Goal: Task Accomplishment & Management: Complete application form

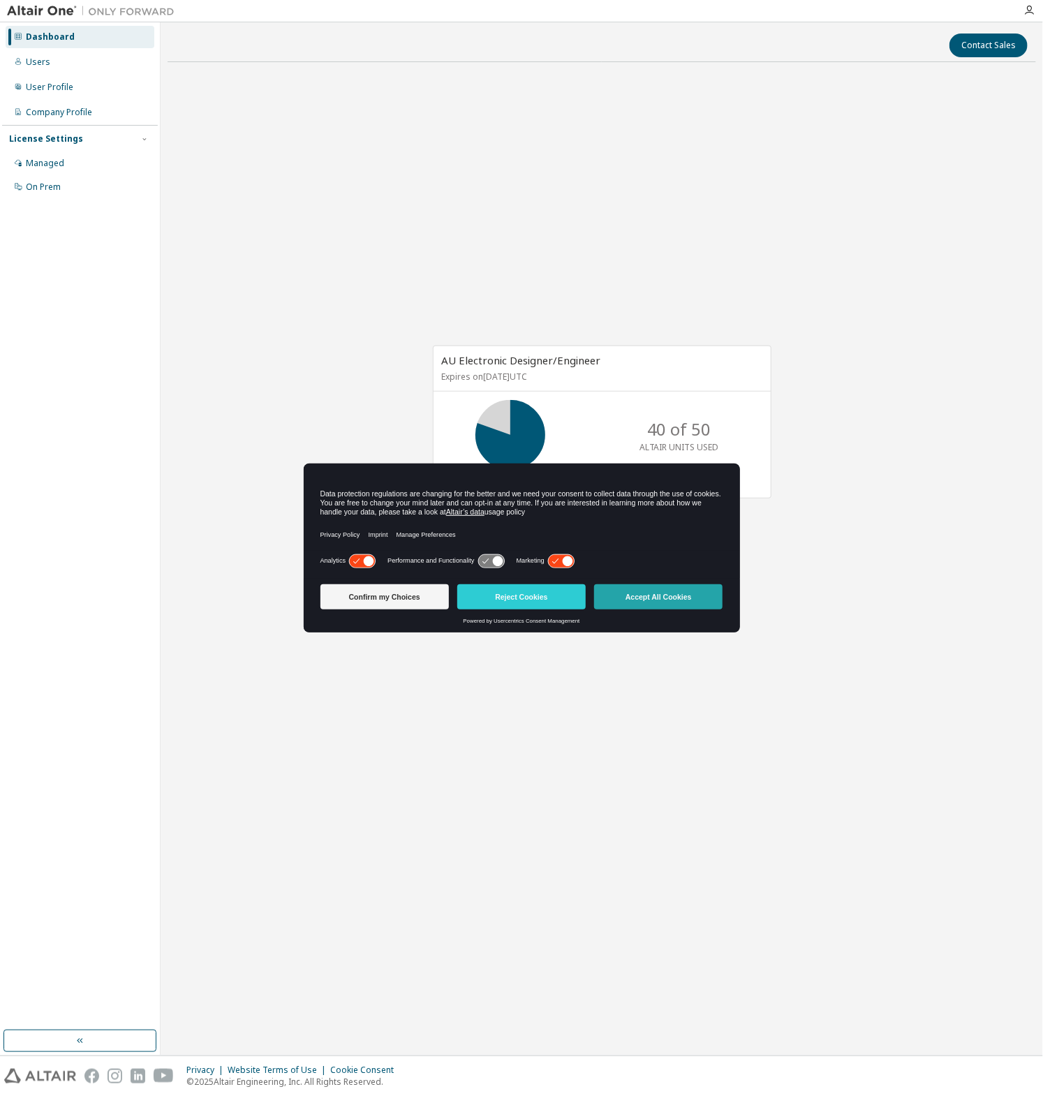
click at [637, 602] on button "Accept All Cookies" at bounding box center [658, 596] width 128 height 25
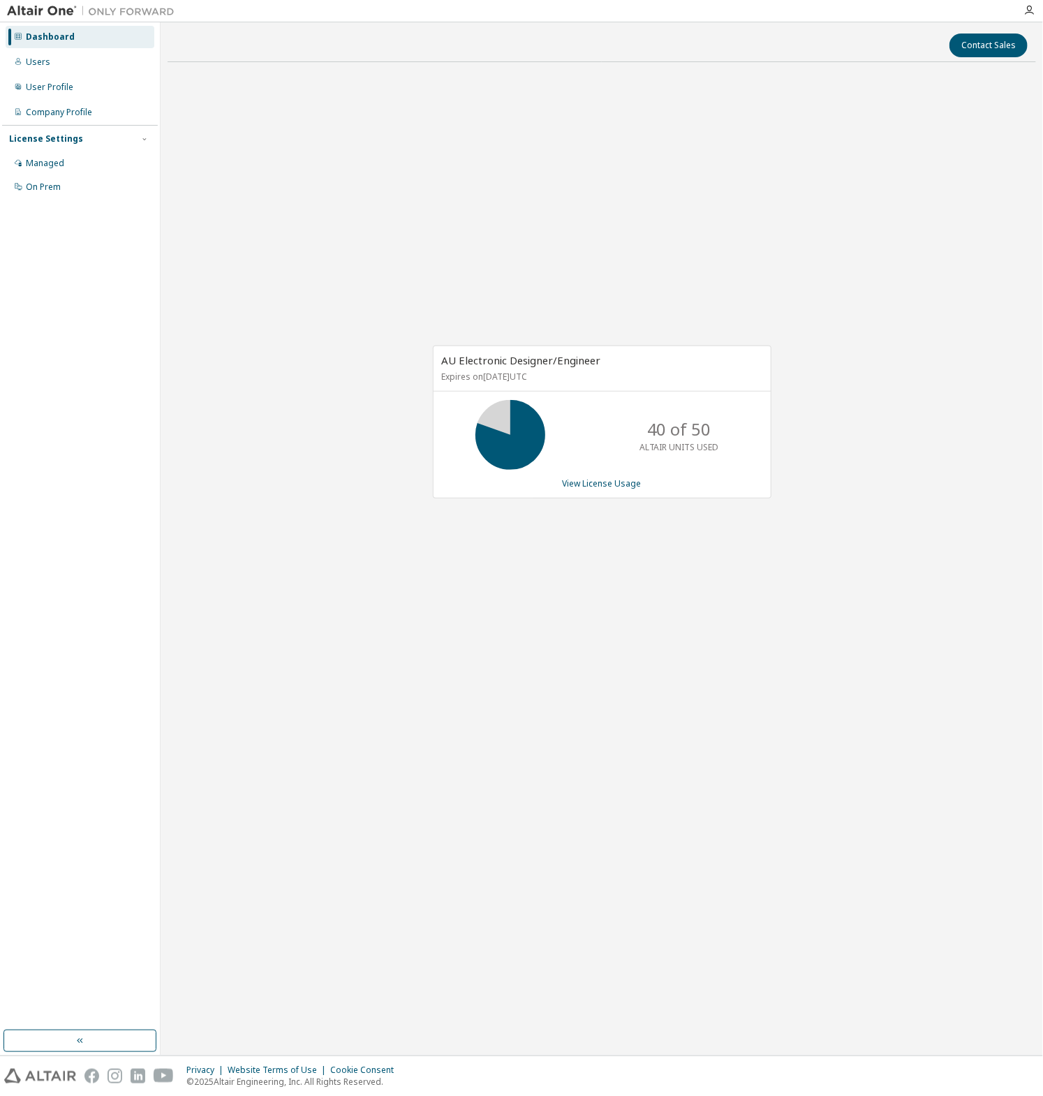
click at [503, 621] on div "AU Electronic Designer/Engineer Expires on October 1, 2026 UTC 40 of 50 ALTAIR …" at bounding box center [602, 429] width 868 height 713
click at [28, 66] on div "Users" at bounding box center [38, 62] width 24 height 11
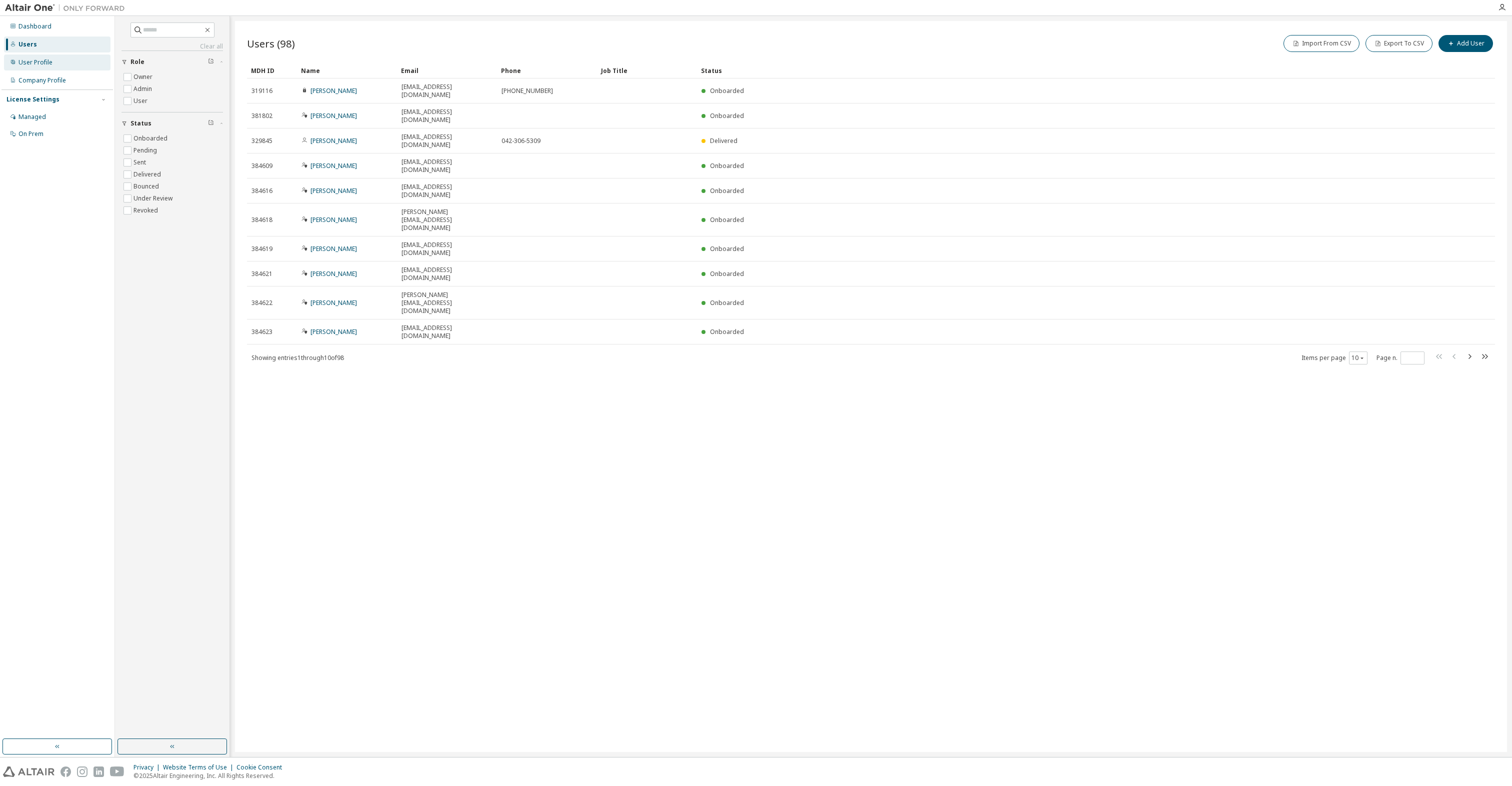
click at [40, 69] on div "User Profile" at bounding box center [57, 62] width 107 height 16
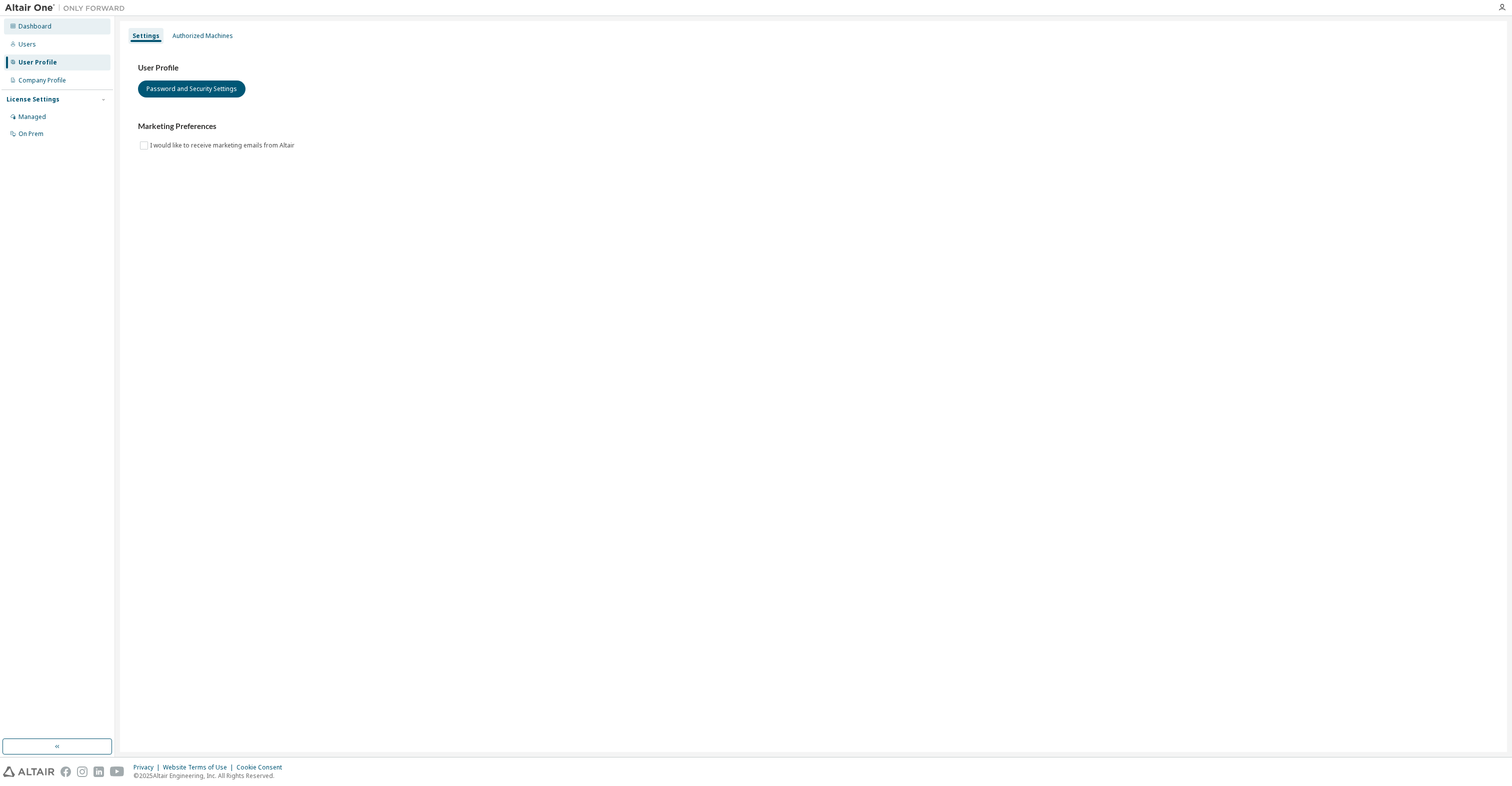
click at [27, 27] on div "Dashboard" at bounding box center [35, 26] width 33 height 8
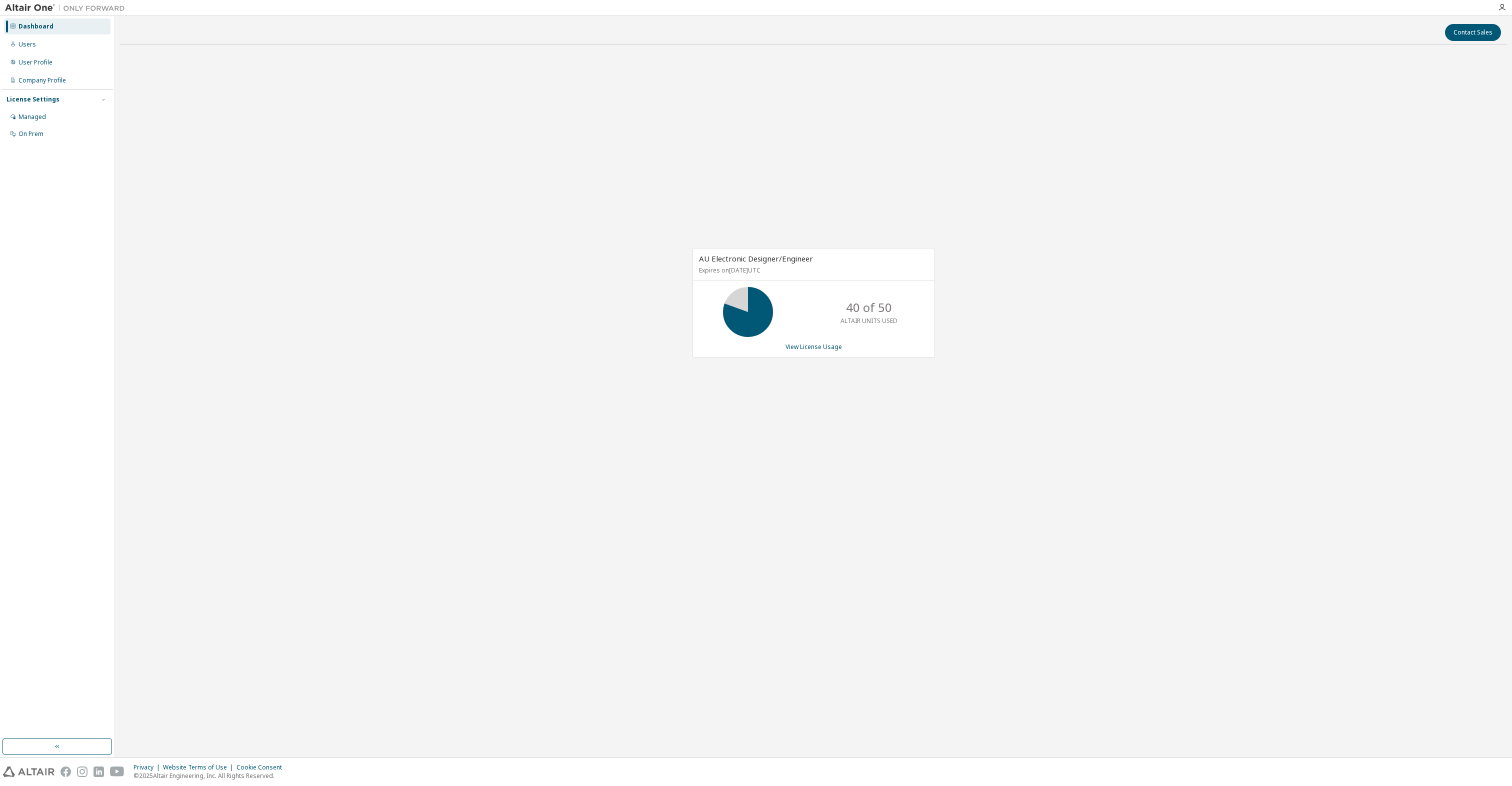
drag, startPoint x: 794, startPoint y: 326, endPoint x: 795, endPoint y: 334, distance: 8.1
click at [746, 326] on div "40 of 50 ALTAIR UNITS USED" at bounding box center [813, 312] width 241 height 50
click at [746, 348] on link "View License Usage" at bounding box center [814, 347] width 57 height 9
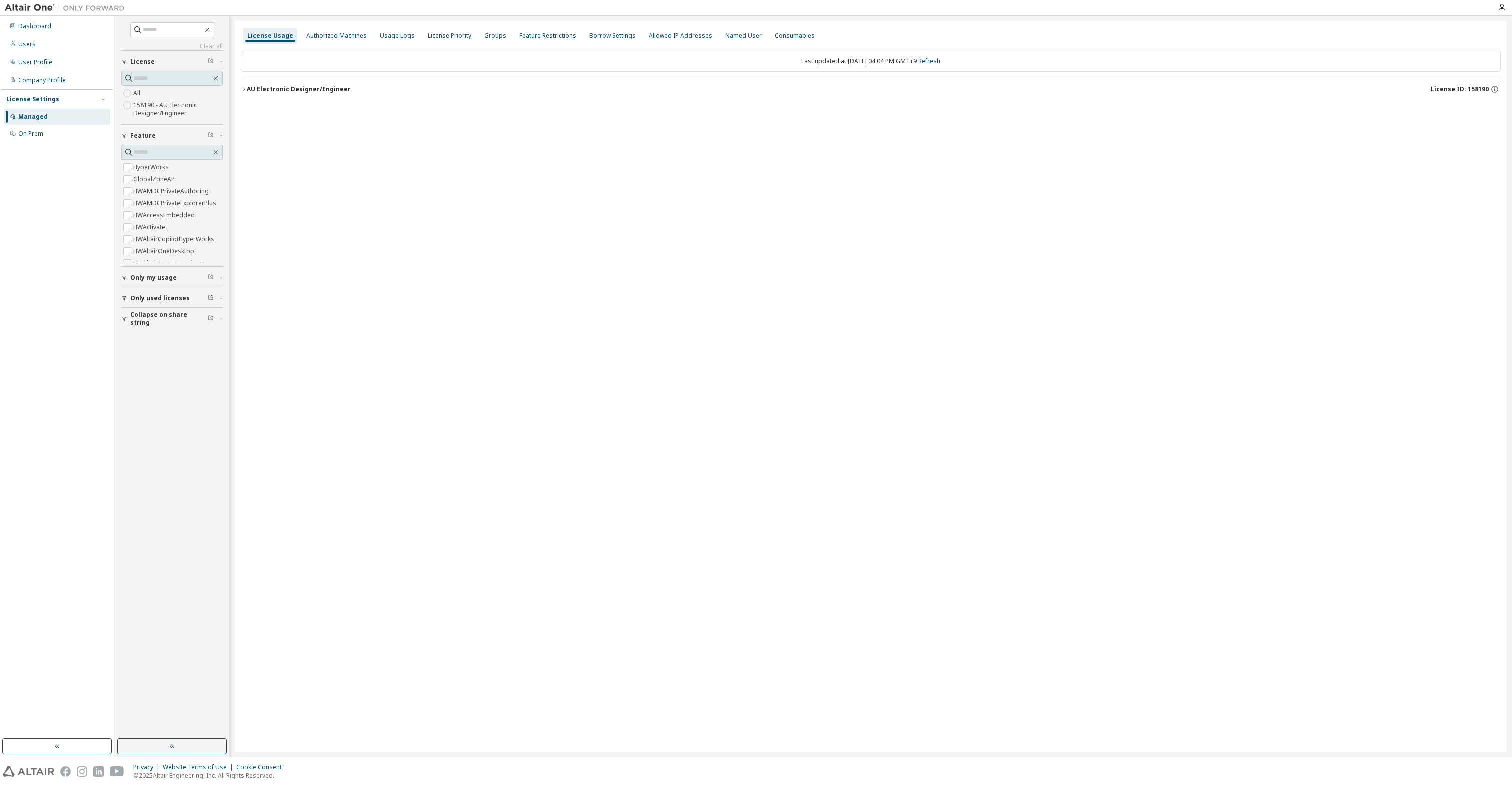
click at [247, 88] on div "AU Electronic Designer/Engineer" at bounding box center [299, 89] width 104 height 8
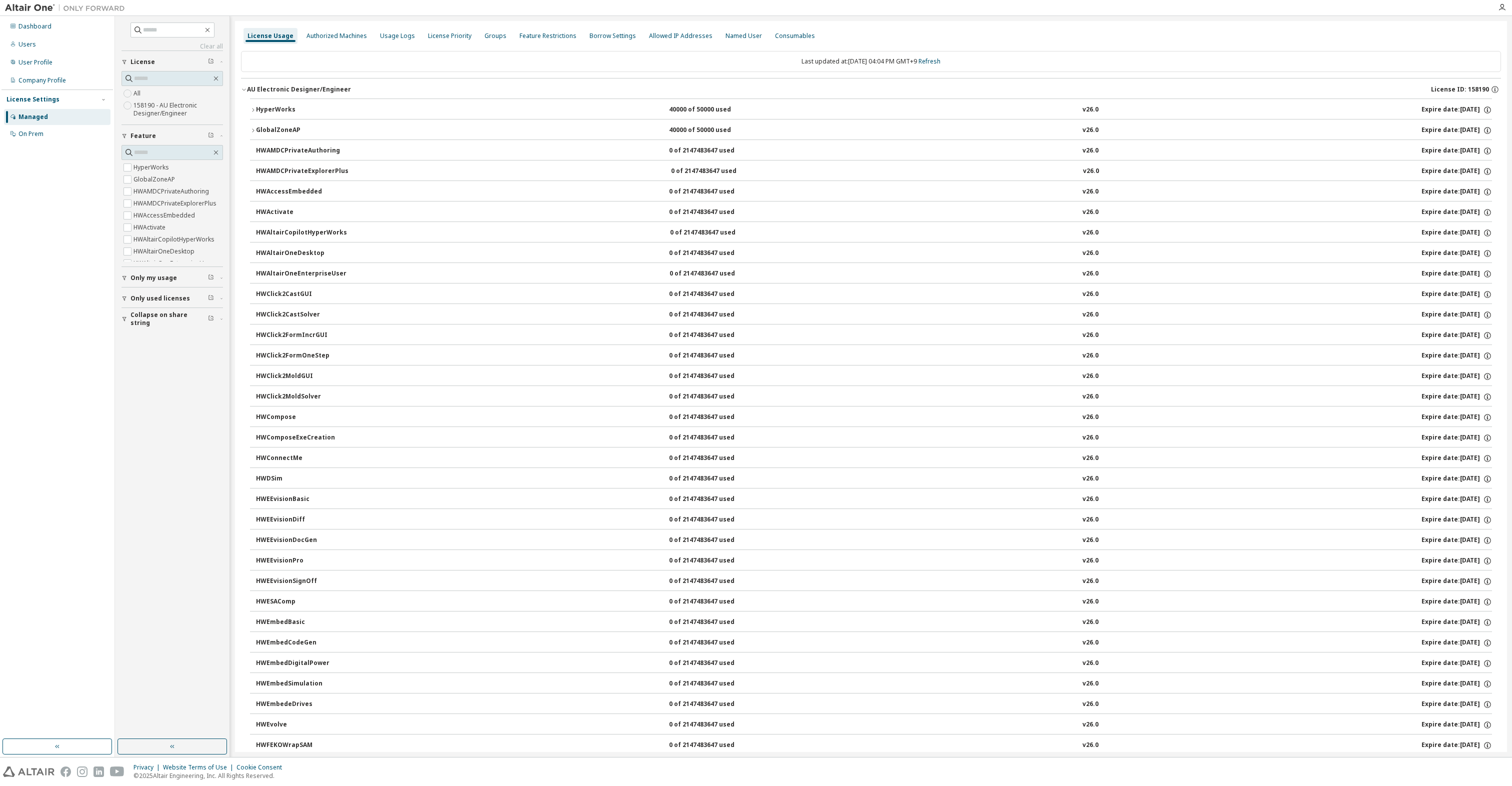
click at [715, 120] on button "GlobalZoneAP 40000 of 50000 used v26.0 Expire date: 2026-10-01" at bounding box center [871, 130] width 1242 height 22
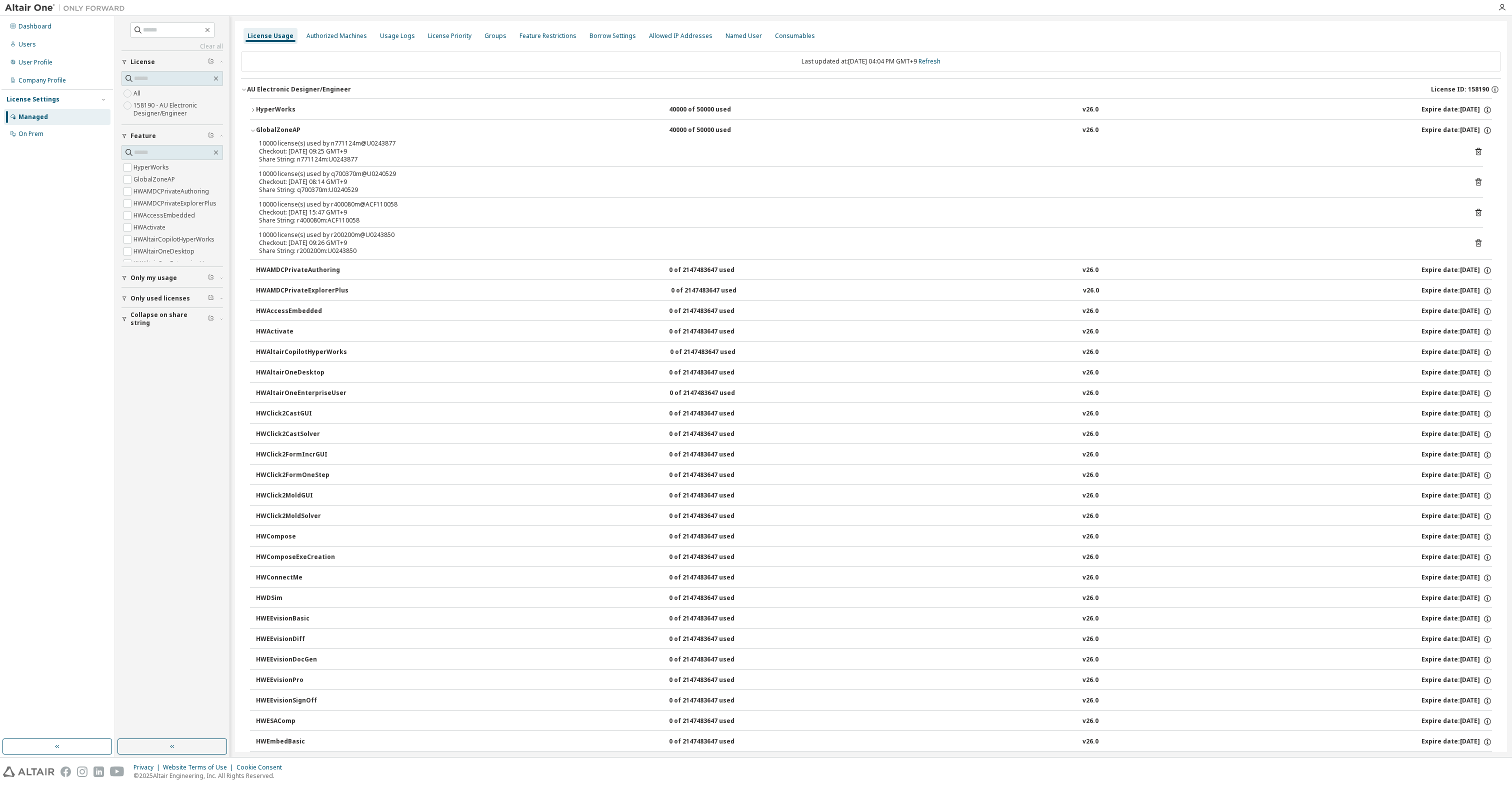
drag, startPoint x: 365, startPoint y: 218, endPoint x: 296, endPoint y: 224, distance: 69.3
click at [296, 224] on div "10000 license(s) used by n771124m@U0243877 Checkout: 2025-10-07 09:25 GMT+9 Sha…" at bounding box center [871, 199] width 1242 height 120
click at [300, 221] on div "Share String: r400080m:ACF110058" at bounding box center [859, 220] width 1200 height 8
drag, startPoint x: 296, startPoint y: 221, endPoint x: 327, endPoint y: 223, distance: 31.1
click at [327, 223] on div "Share String: r400080m:ACF110058" at bounding box center [859, 220] width 1200 height 8
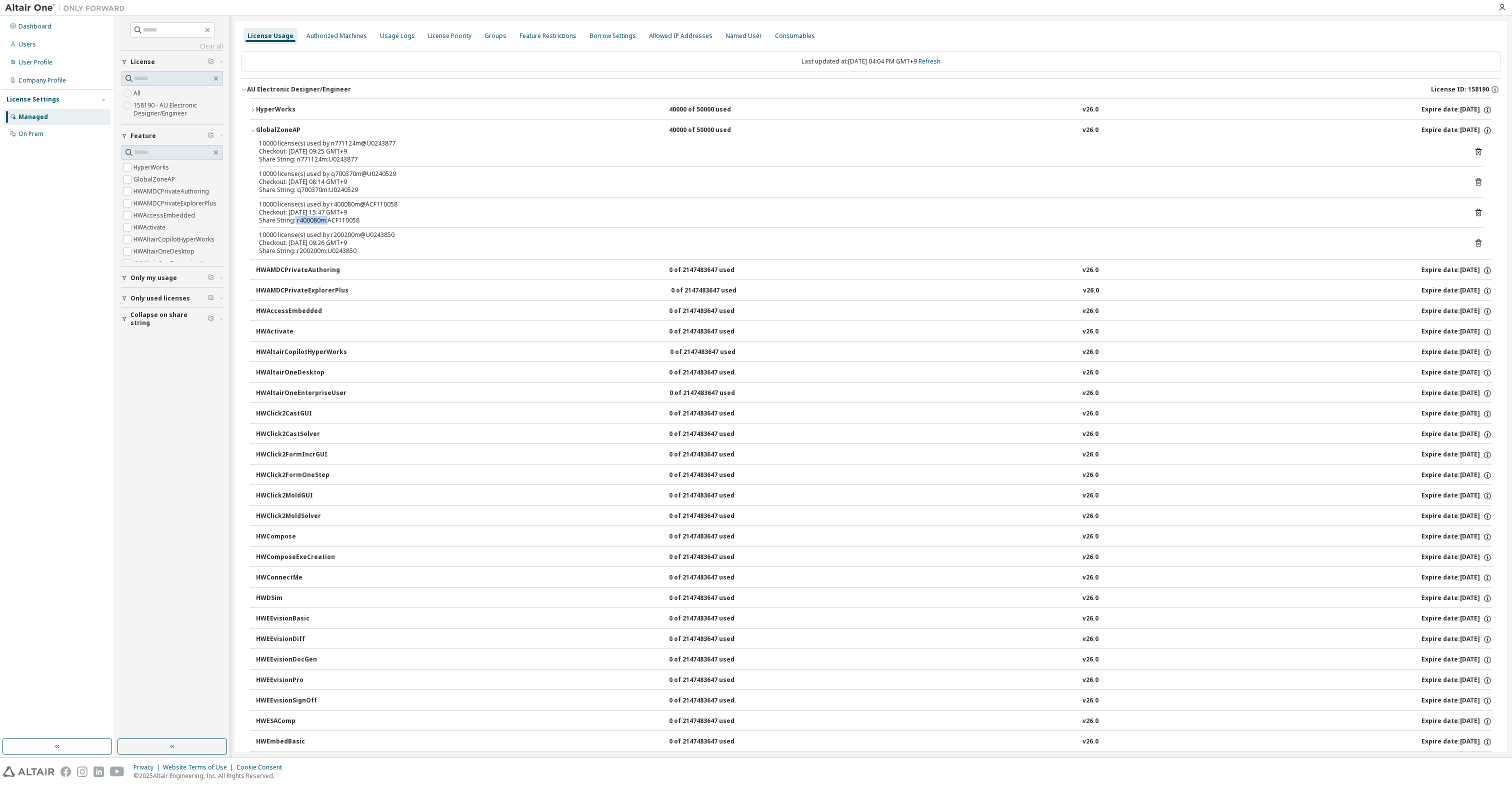
copy div "r400080m:"
drag, startPoint x: 297, startPoint y: 192, endPoint x: 324, endPoint y: 191, distance: 27.0
click at [324, 191] on div "Share String: q700370m:U0240529" at bounding box center [859, 190] width 1200 height 8
copy div "q700370m"
click at [338, 155] on div "Share String: n771124m:U0243877" at bounding box center [859, 159] width 1200 height 8
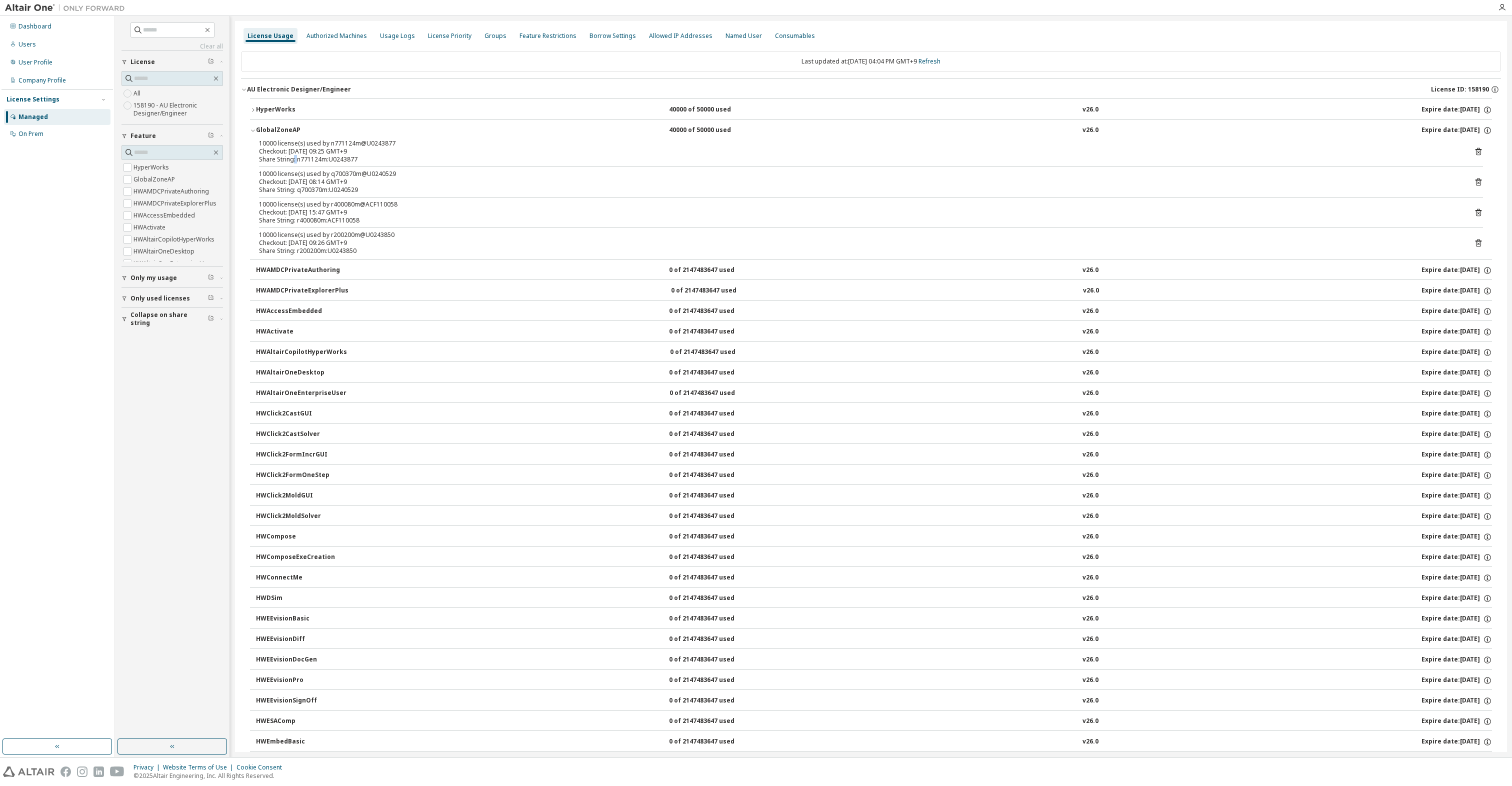
click at [296, 163] on div "Share String: n771124m:U0243877" at bounding box center [859, 159] width 1200 height 8
drag, startPoint x: 298, startPoint y: 249, endPoint x: 315, endPoint y: 250, distance: 17.0
click at [315, 250] on div "Share String: r200200m:U0243850" at bounding box center [859, 251] width 1200 height 8
drag, startPoint x: 315, startPoint y: 250, endPoint x: 323, endPoint y: 250, distance: 8.0
click at [323, 250] on div "Share String: r200200m:U0243850" at bounding box center [859, 251] width 1200 height 8
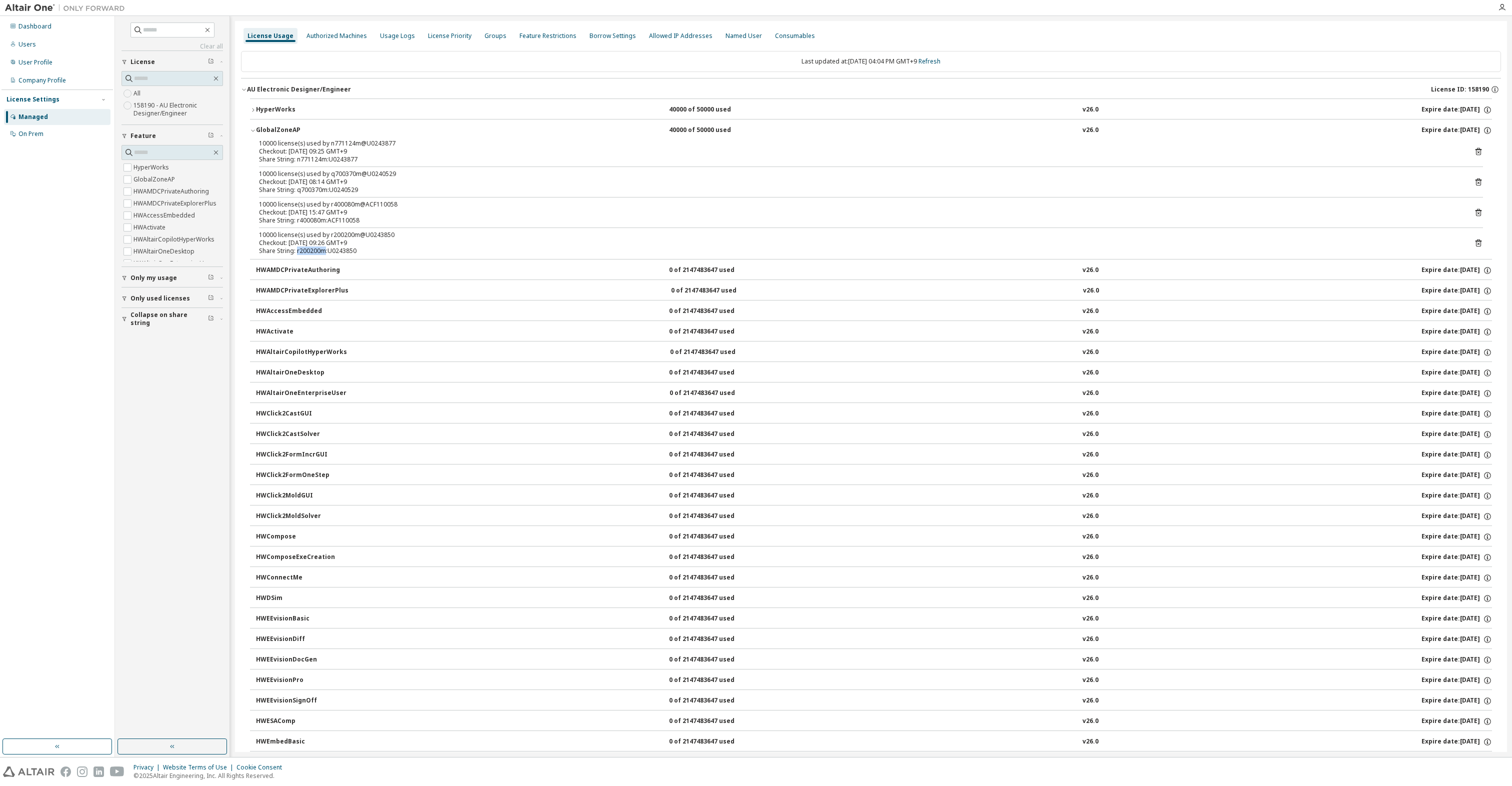
drag, startPoint x: 324, startPoint y: 250, endPoint x: 297, endPoint y: 249, distance: 27.0
click at [297, 249] on div "Share String: r200200m:U0243850" at bounding box center [859, 251] width 1200 height 8
copy div "r200200m"
click at [297, 191] on div "Share String: q700370m:U0240529" at bounding box center [859, 190] width 1200 height 8
drag, startPoint x: 297, startPoint y: 158, endPoint x: 324, endPoint y: 160, distance: 27.1
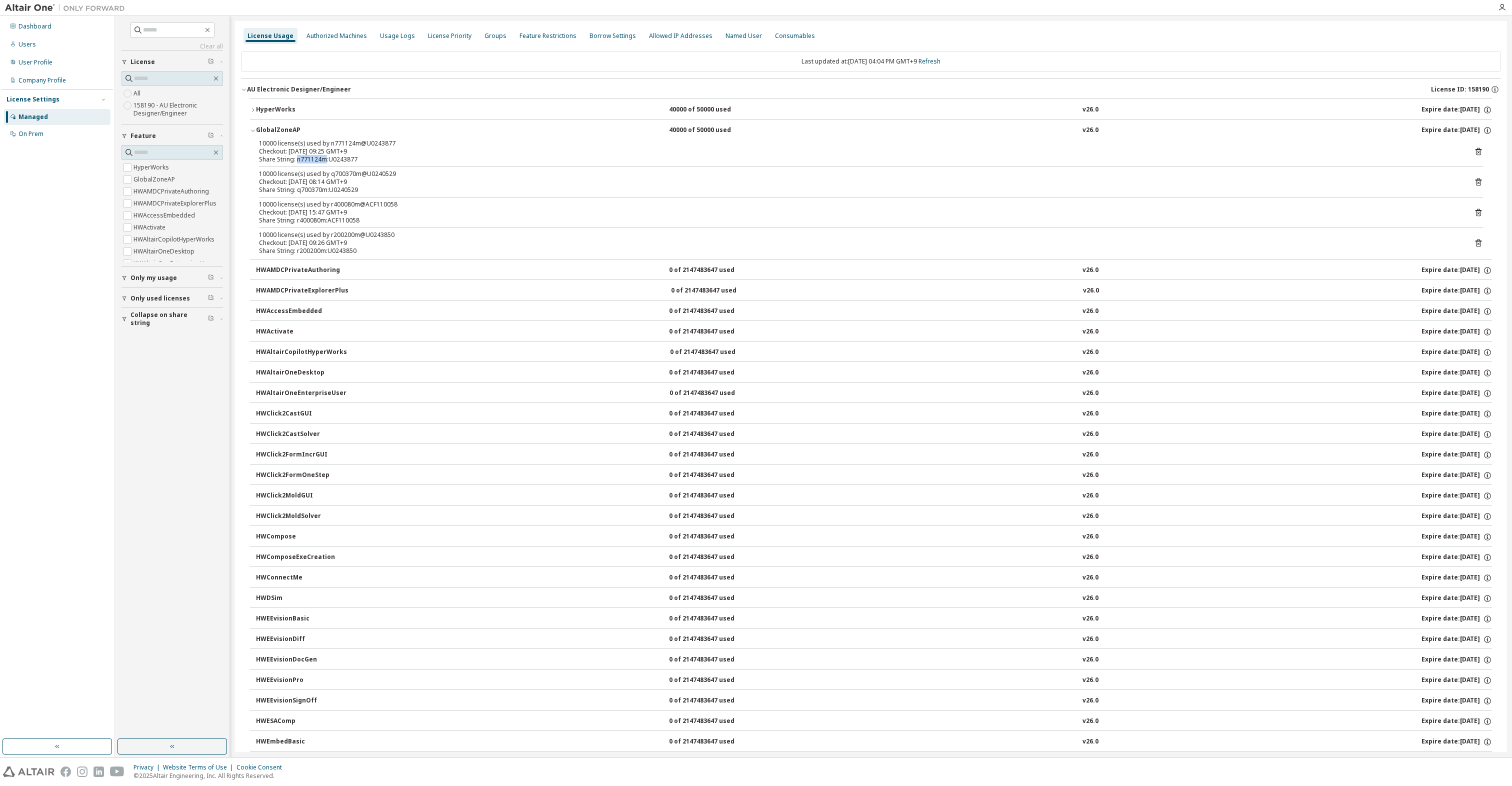
click at [324, 160] on div "Share String: n771124m:U0243877" at bounding box center [859, 159] width 1200 height 8
copy div "n771124m"
click at [484, 193] on div "Share String: q700370m:U0240529" at bounding box center [859, 190] width 1200 height 8
click at [387, 43] on div "Usage Logs" at bounding box center [398, 36] width 43 height 16
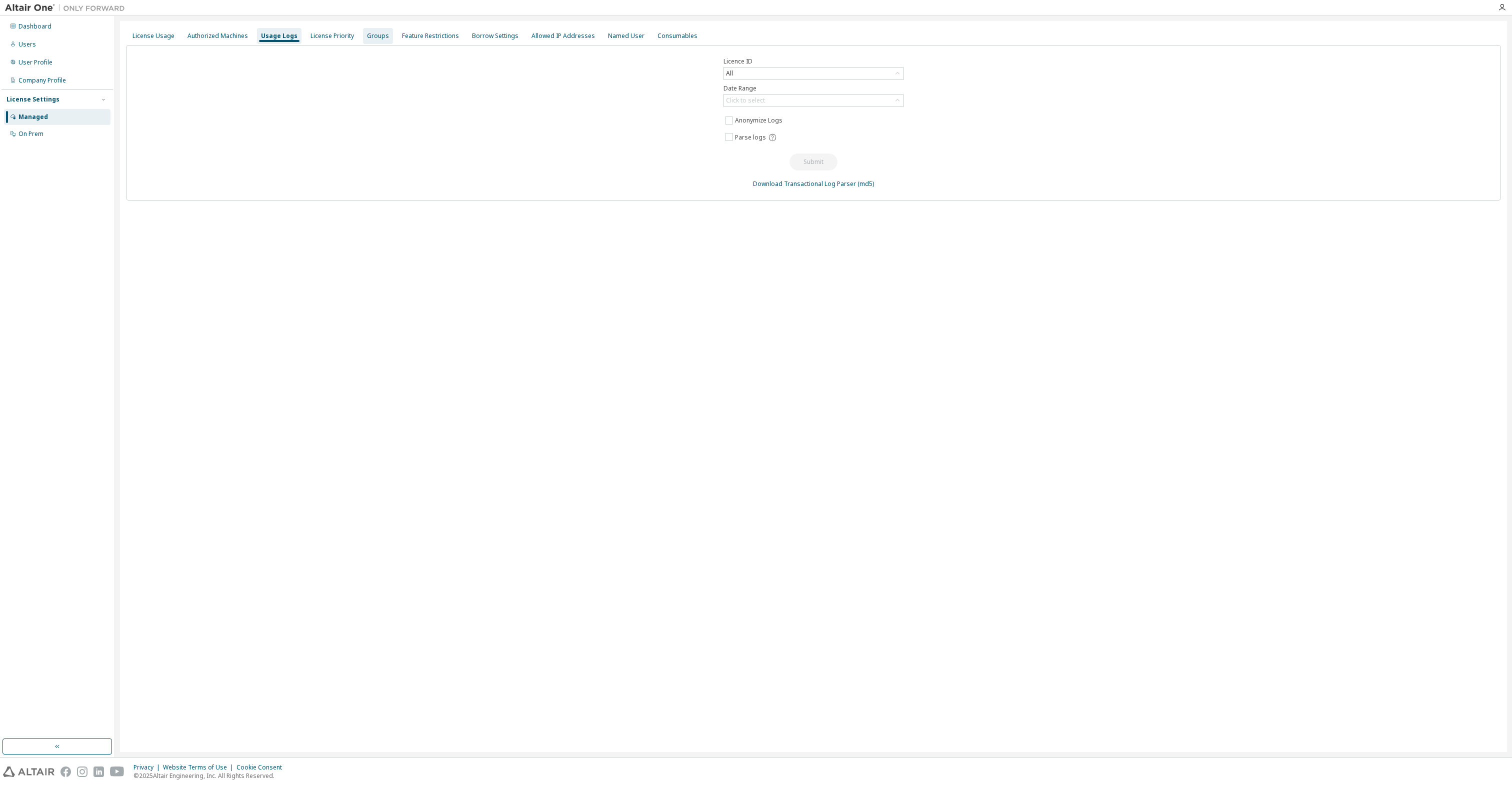
click at [368, 40] on div "Groups" at bounding box center [378, 36] width 30 height 16
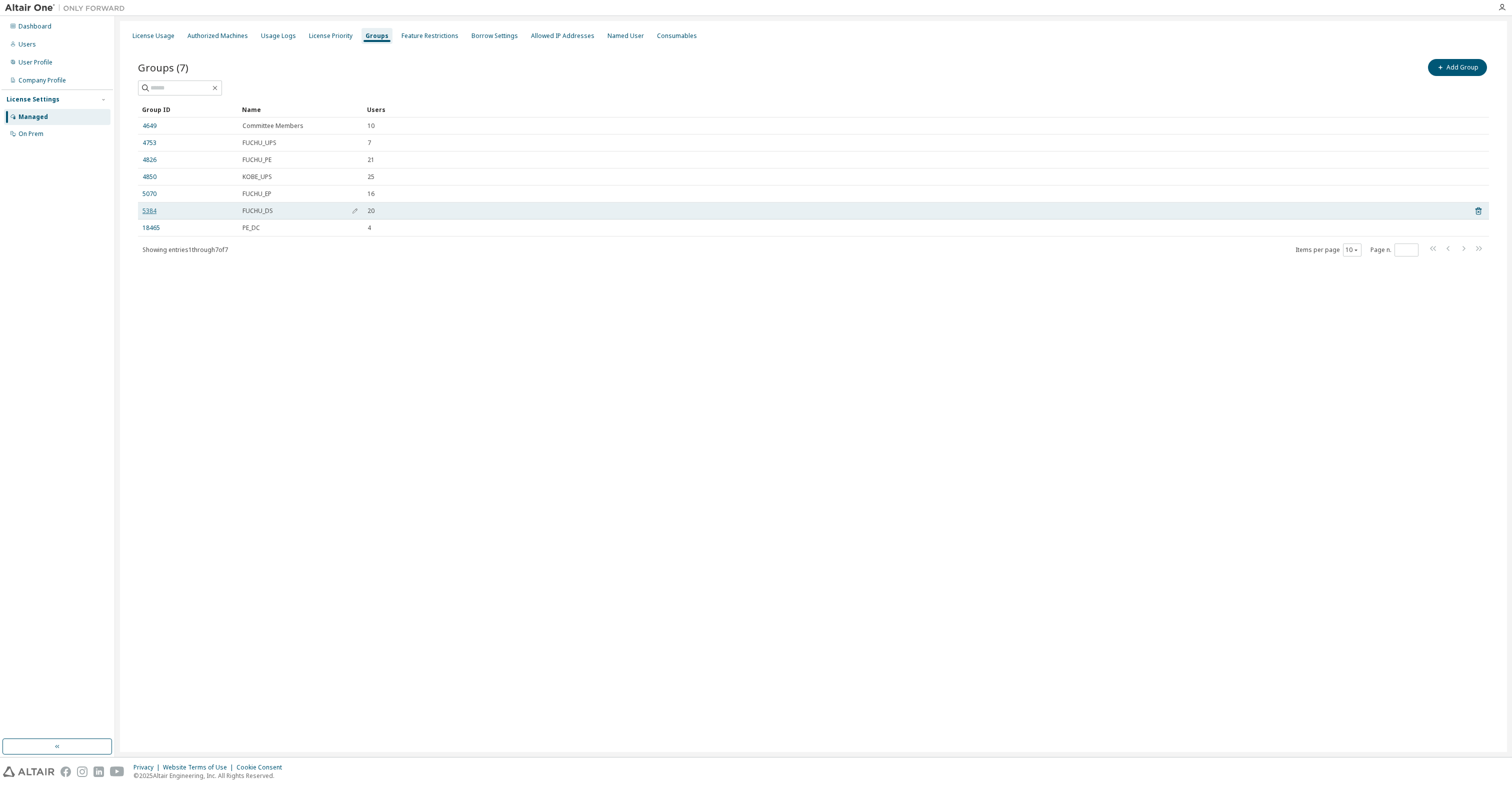
click at [145, 210] on link "5384" at bounding box center [150, 211] width 14 height 8
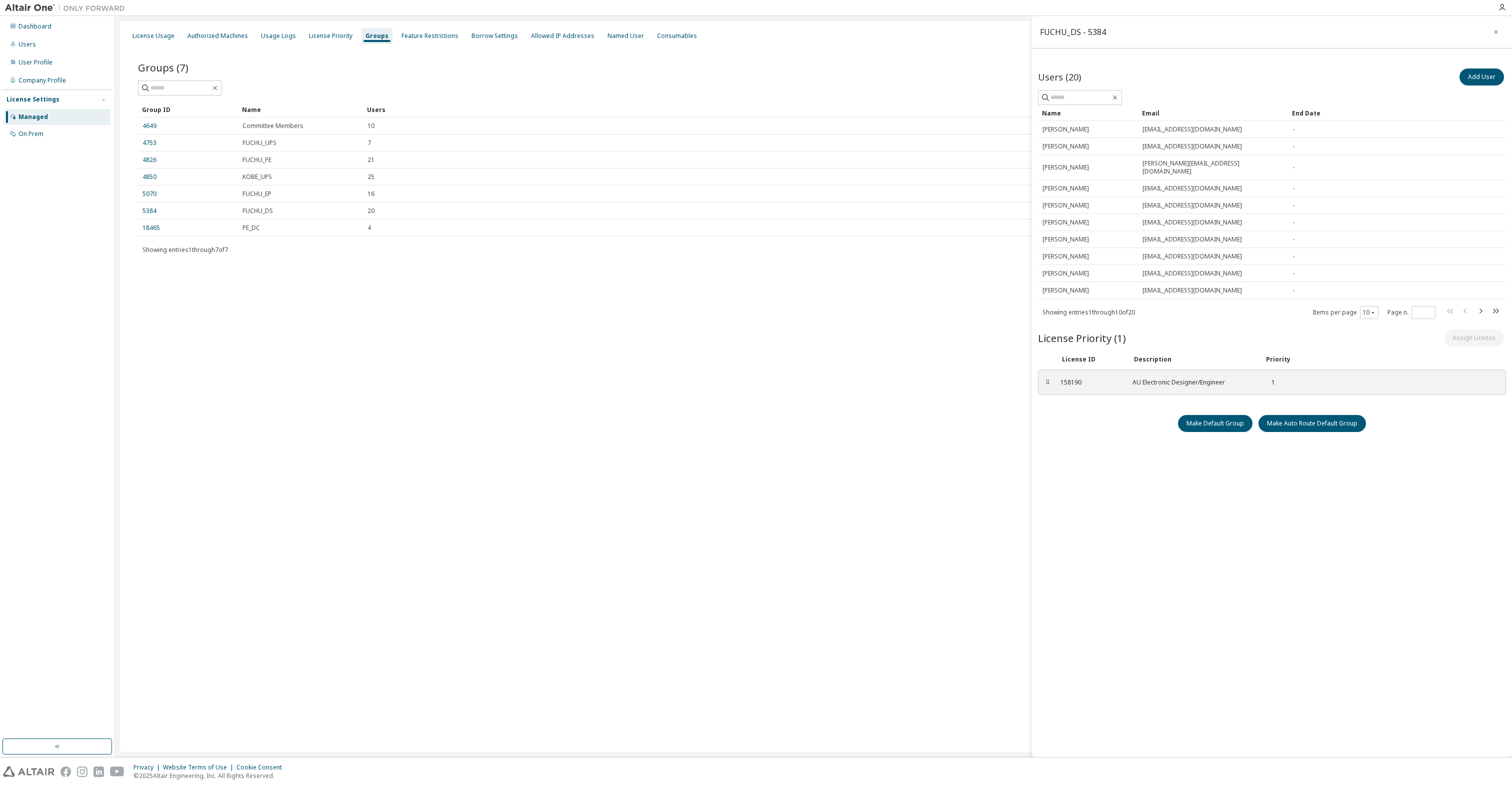
click at [746, 305] on icon "button" at bounding box center [1480, 311] width 12 height 12
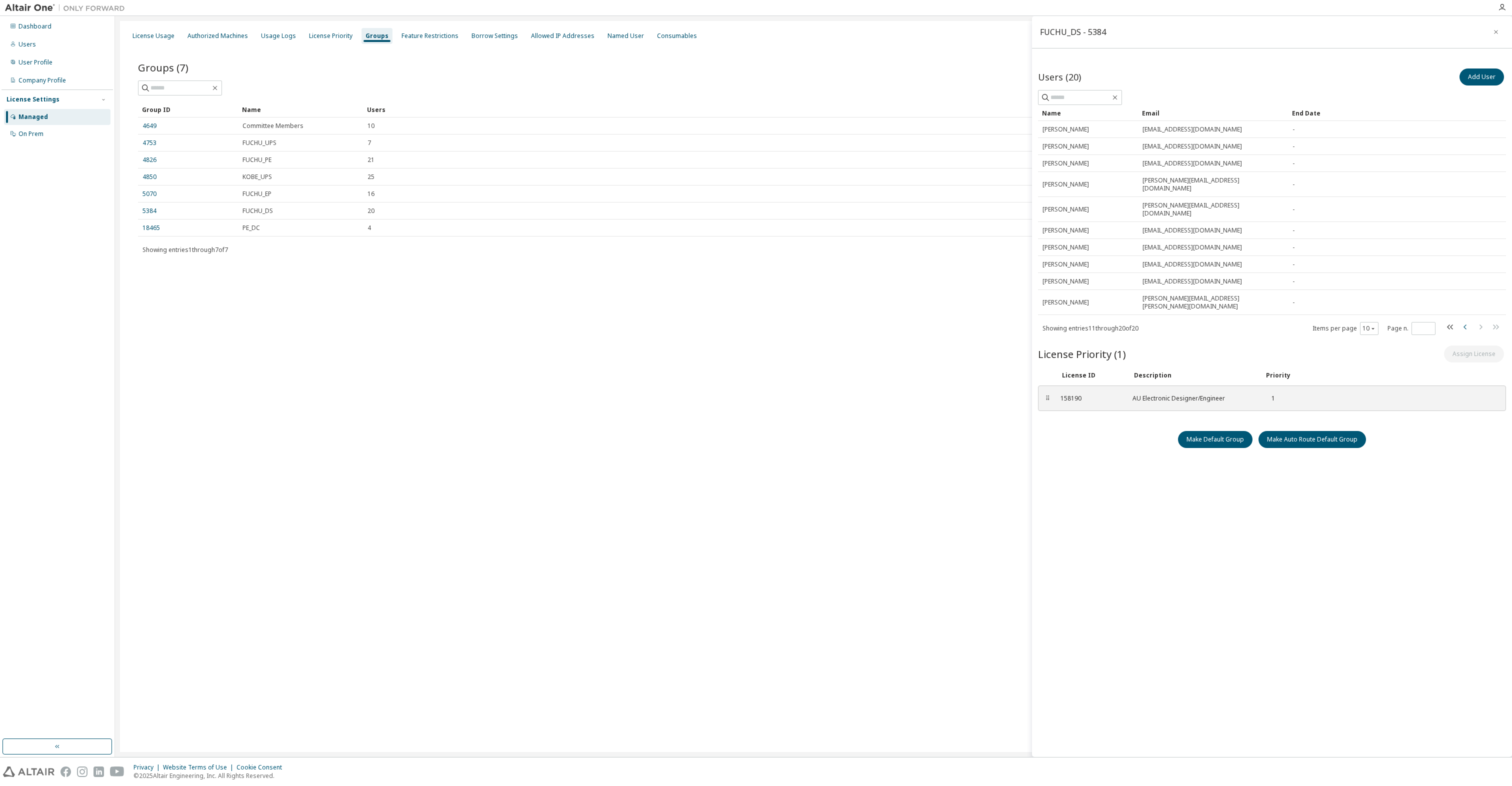
click at [746, 321] on icon "button" at bounding box center [1465, 327] width 12 height 12
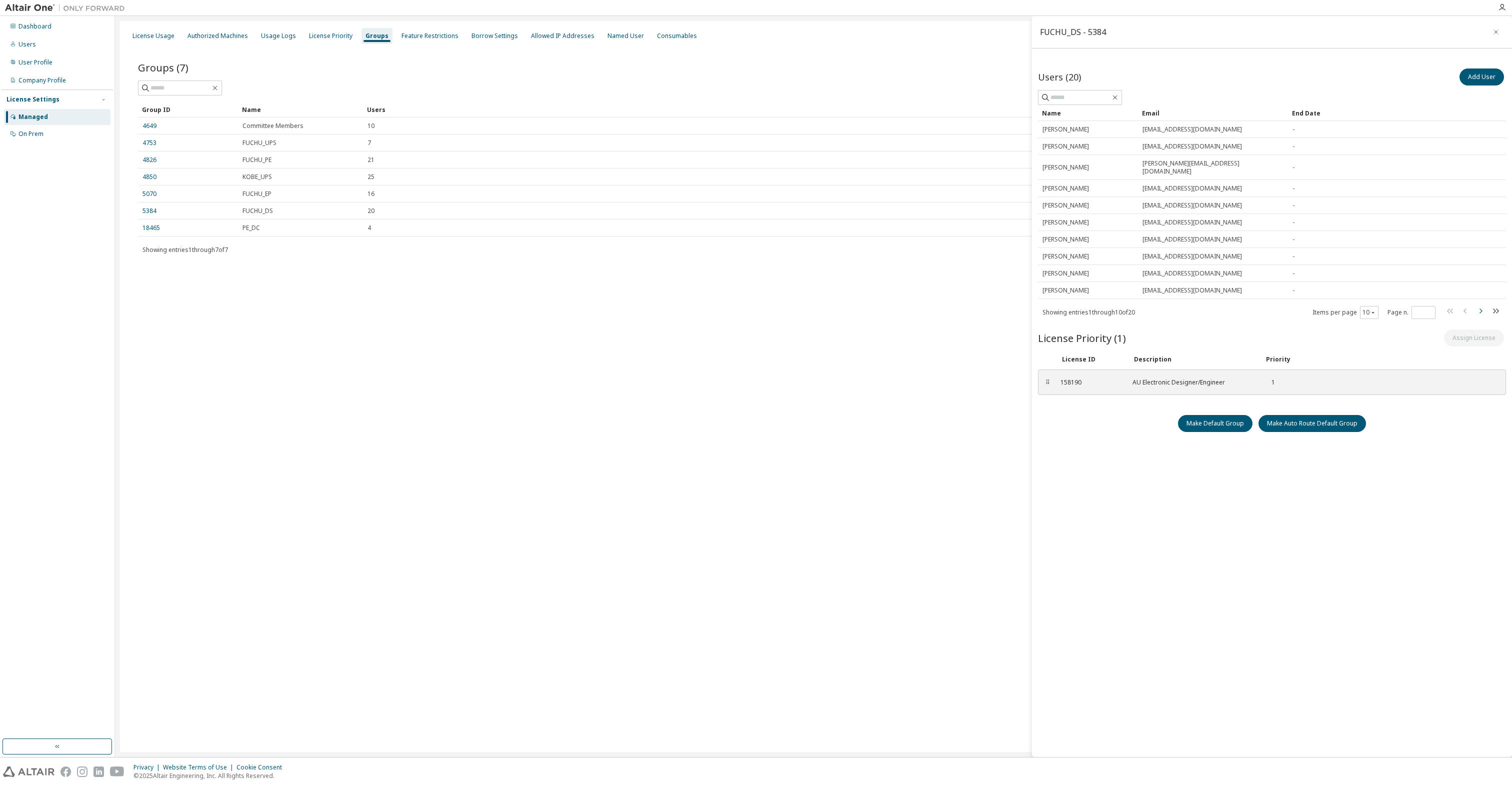
click at [746, 305] on icon "button" at bounding box center [1480, 311] width 12 height 12
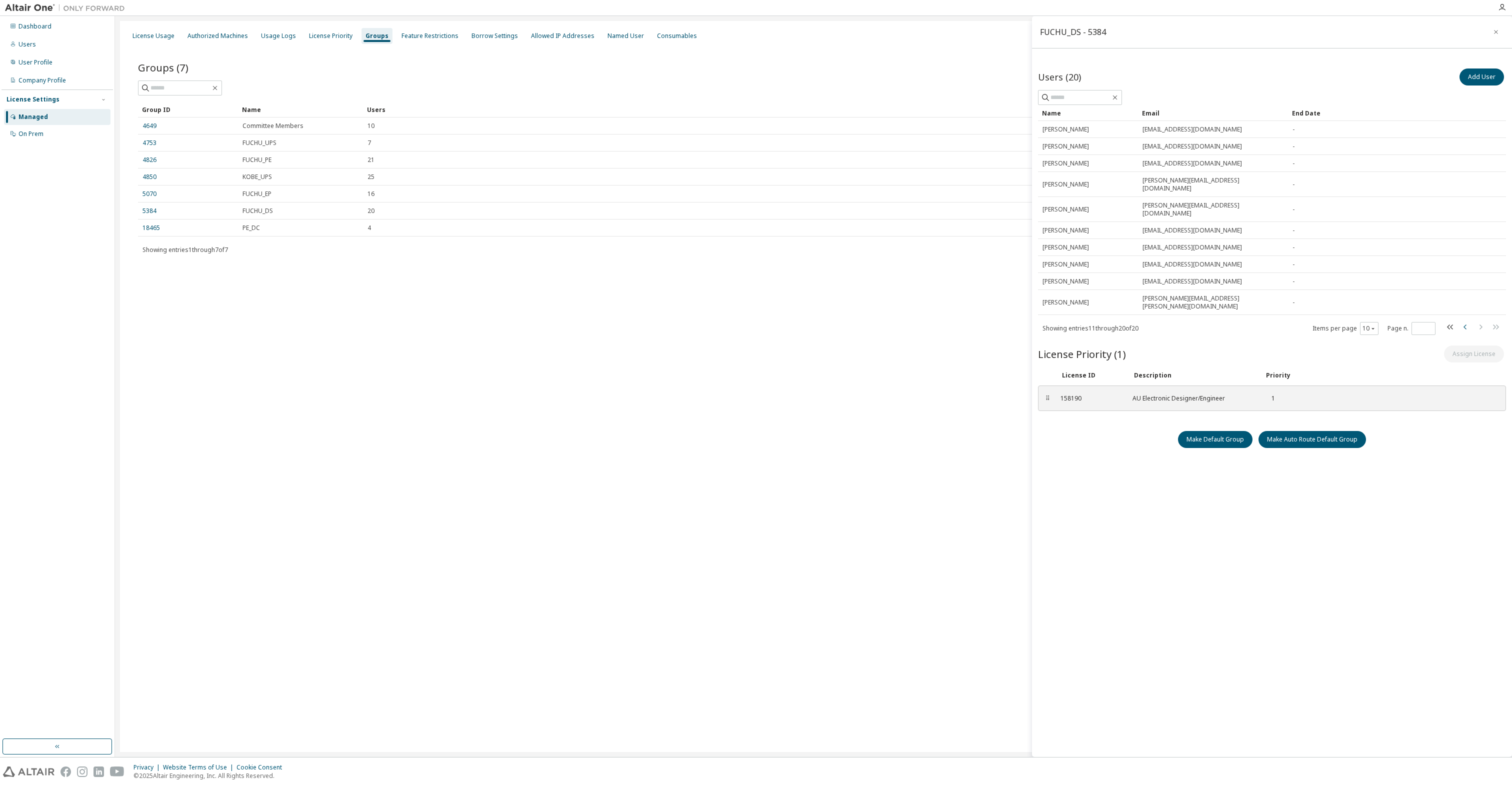
click at [746, 321] on icon "button" at bounding box center [1465, 327] width 12 height 12
type input "*"
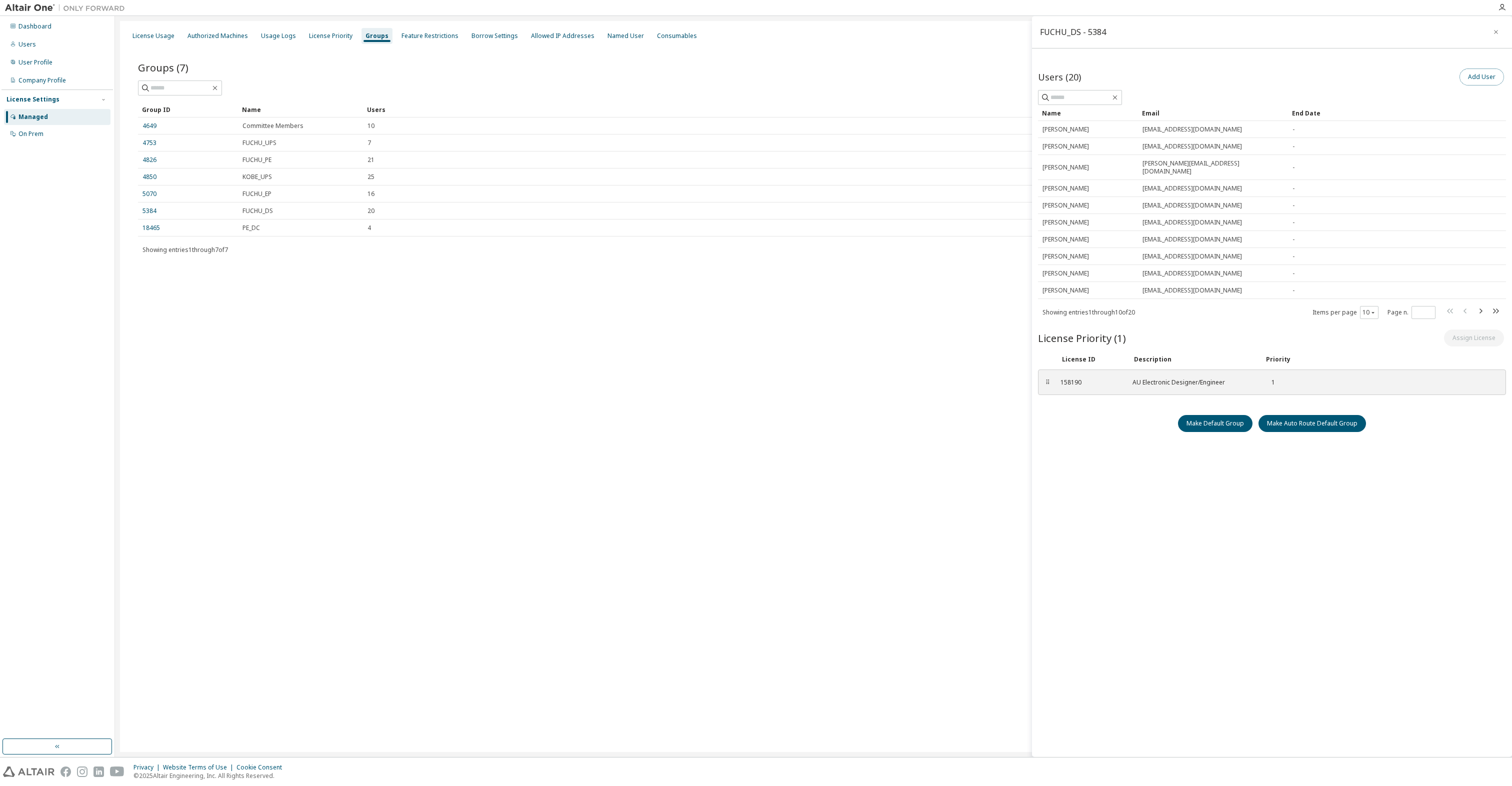
click at [746, 80] on button "Add User" at bounding box center [1481, 77] width 44 height 17
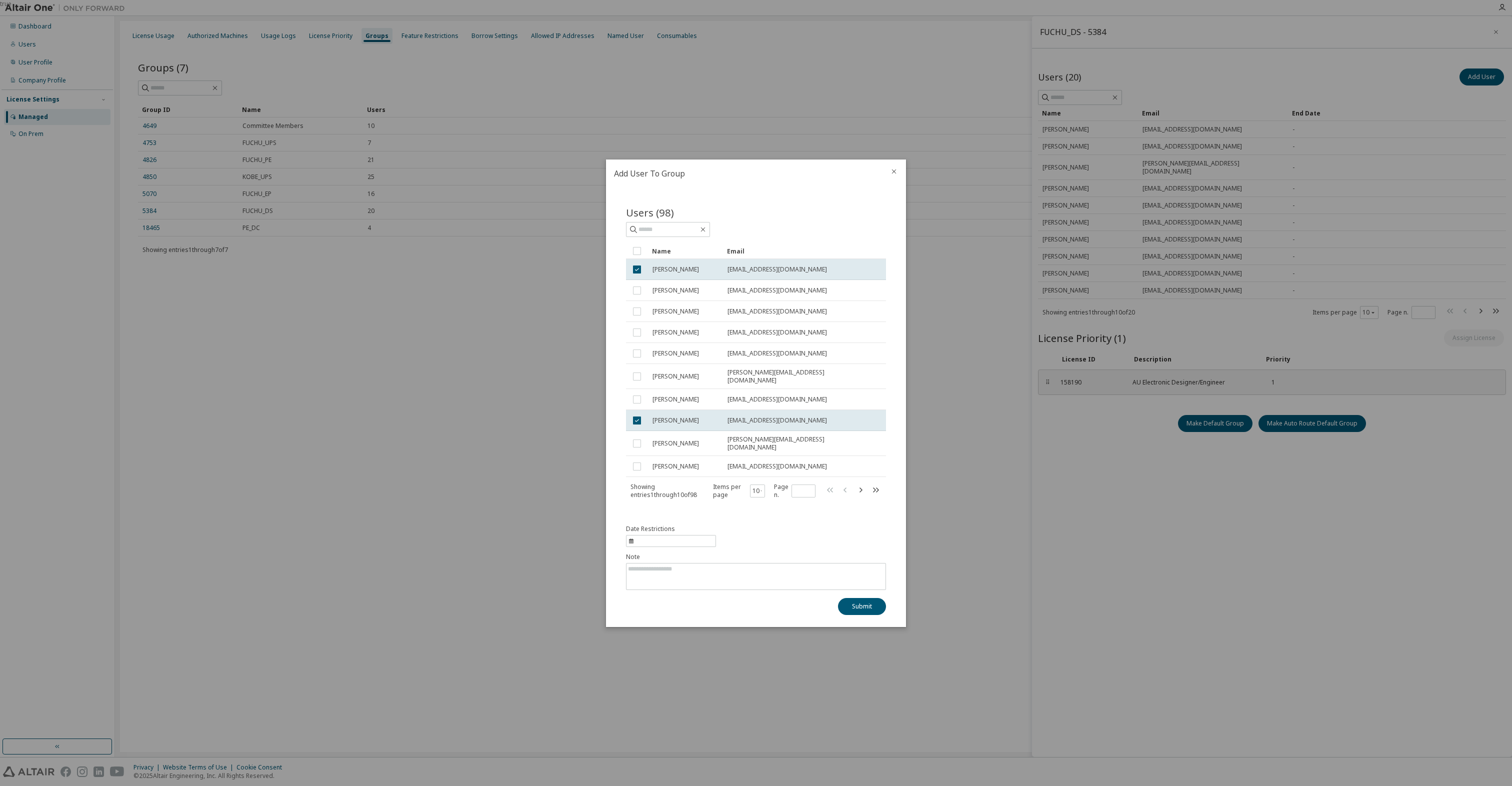
click at [231, 319] on div "true" at bounding box center [756, 393] width 1512 height 786
click at [746, 175] on icon "close" at bounding box center [893, 171] width 8 height 8
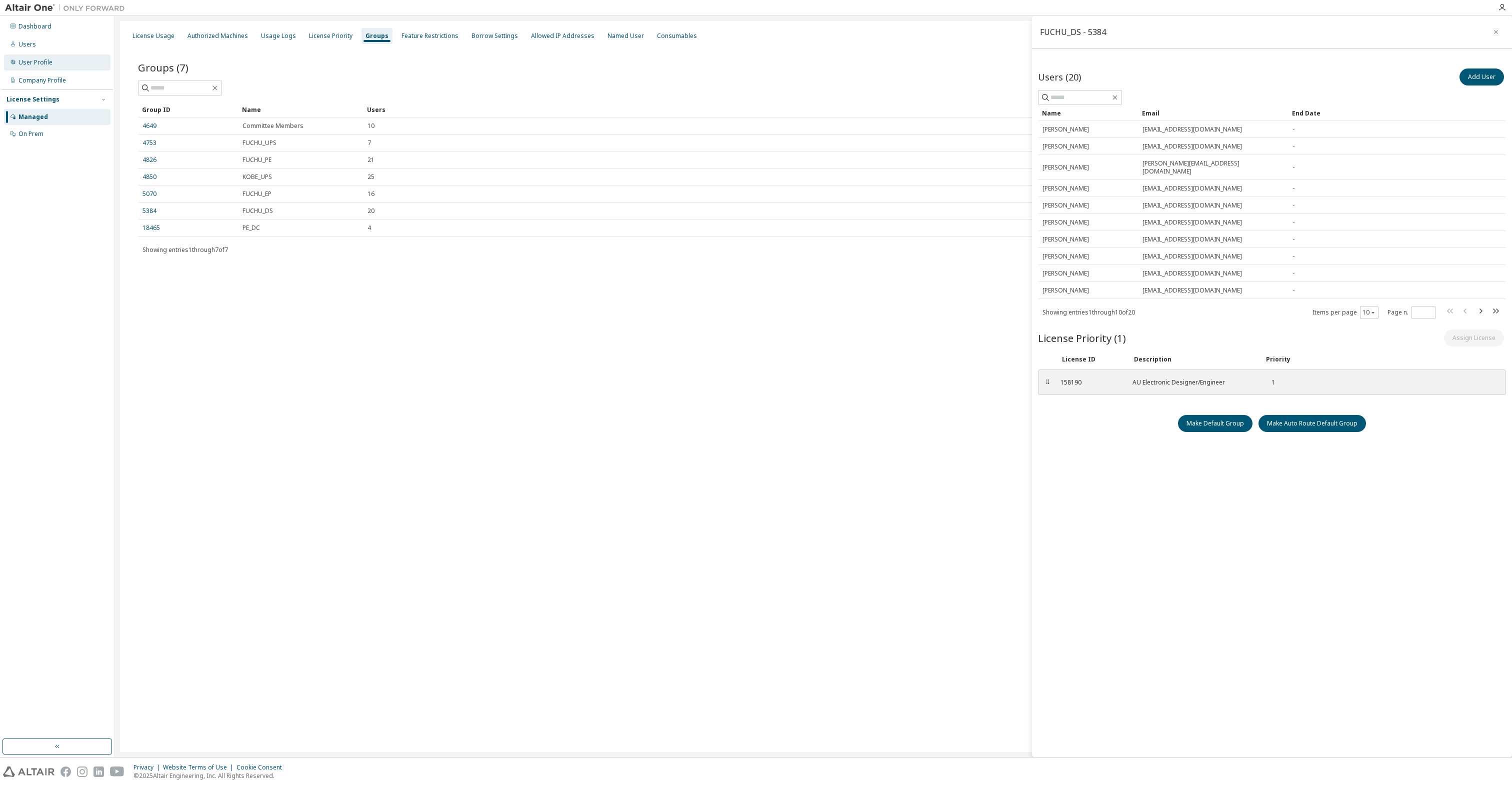
click at [13, 70] on div "User Profile" at bounding box center [57, 62] width 107 height 16
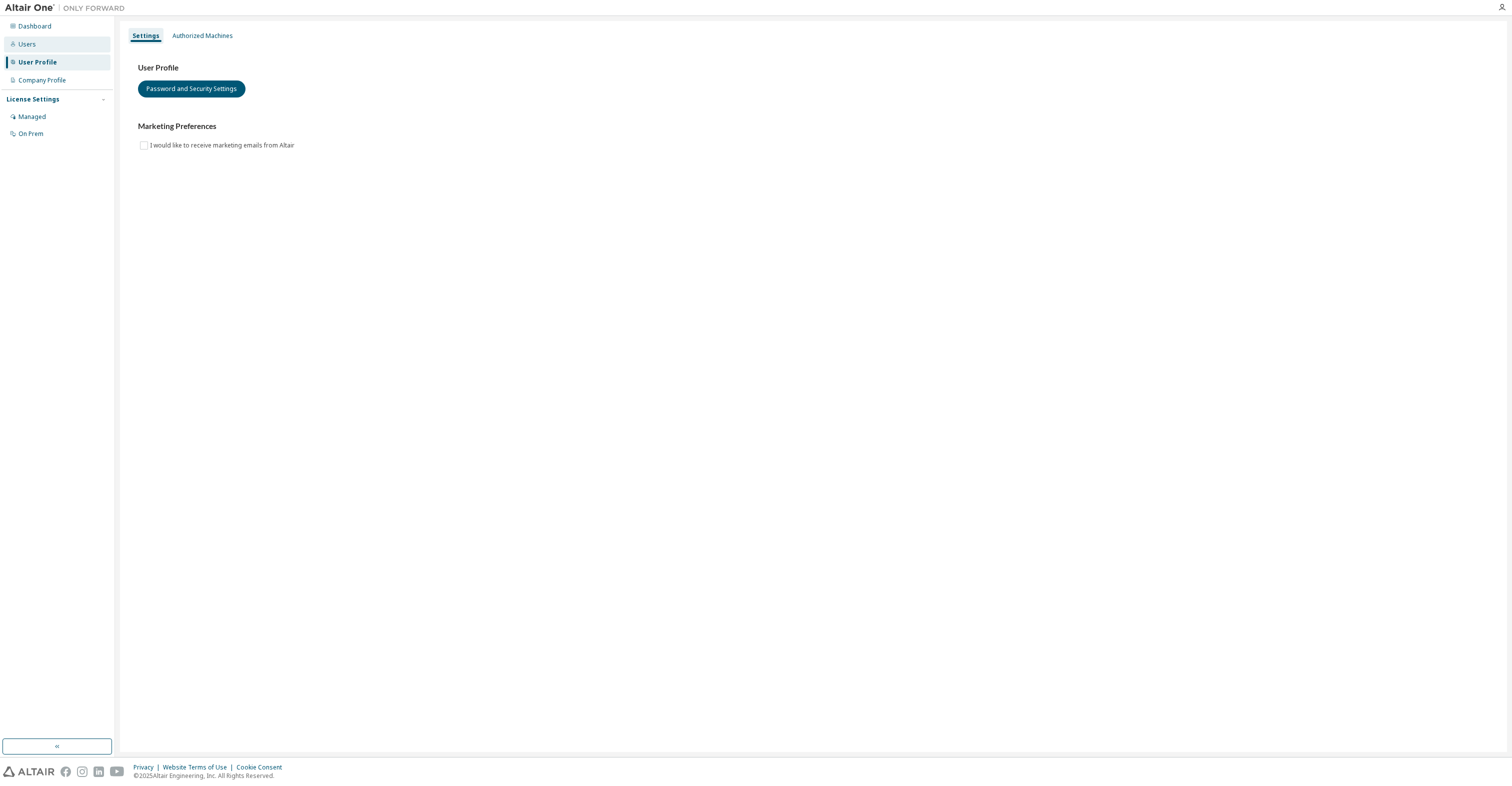
click at [22, 48] on div "Users" at bounding box center [27, 44] width 17 height 8
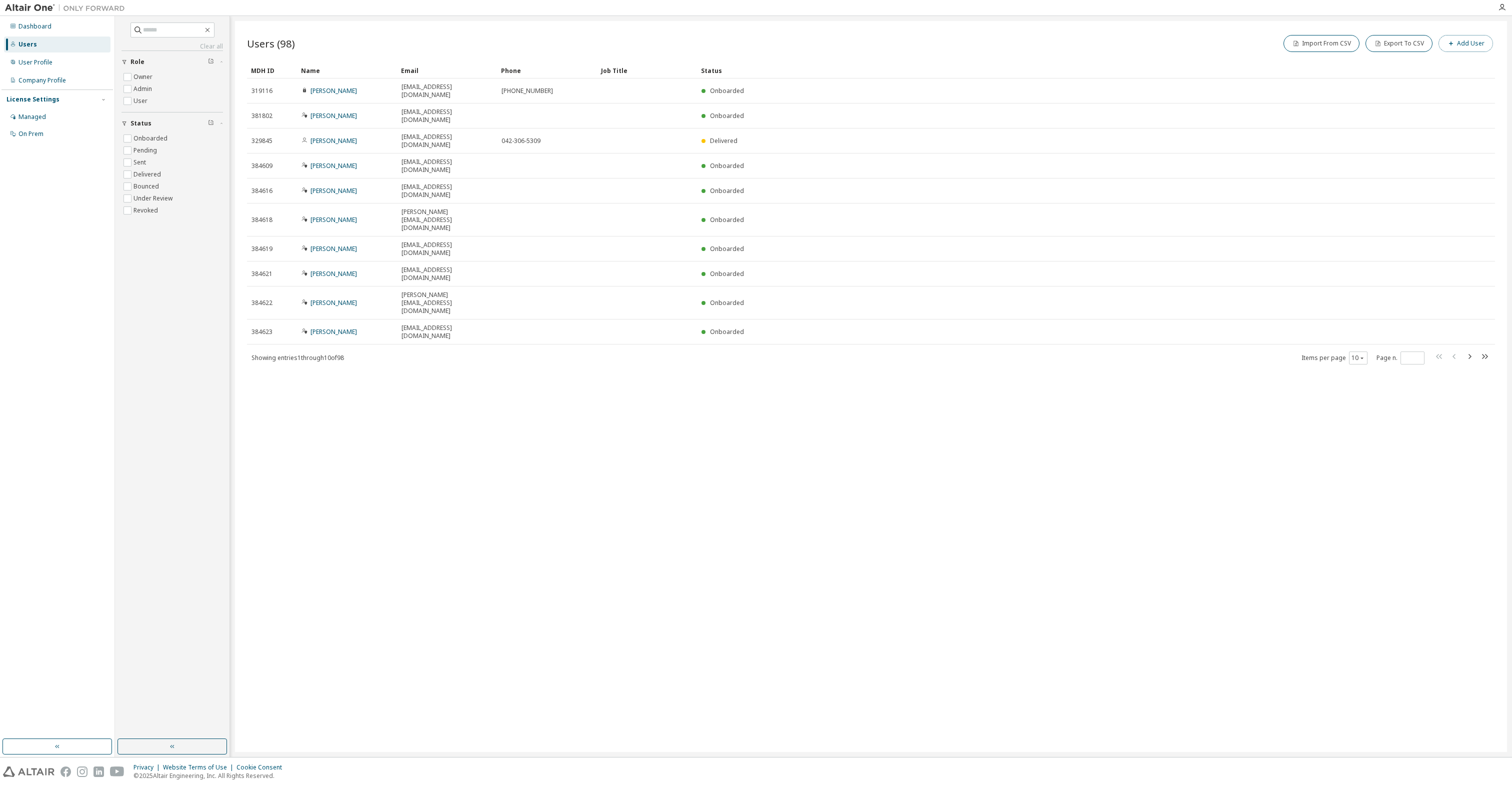
click at [746, 37] on button "Add User" at bounding box center [1465, 44] width 54 height 17
click at [746, 62] on input "email" at bounding box center [1440, 64] width 126 height 8
click at [746, 89] on input "email" at bounding box center [1440, 89] width 126 height 8
paste input "**********"
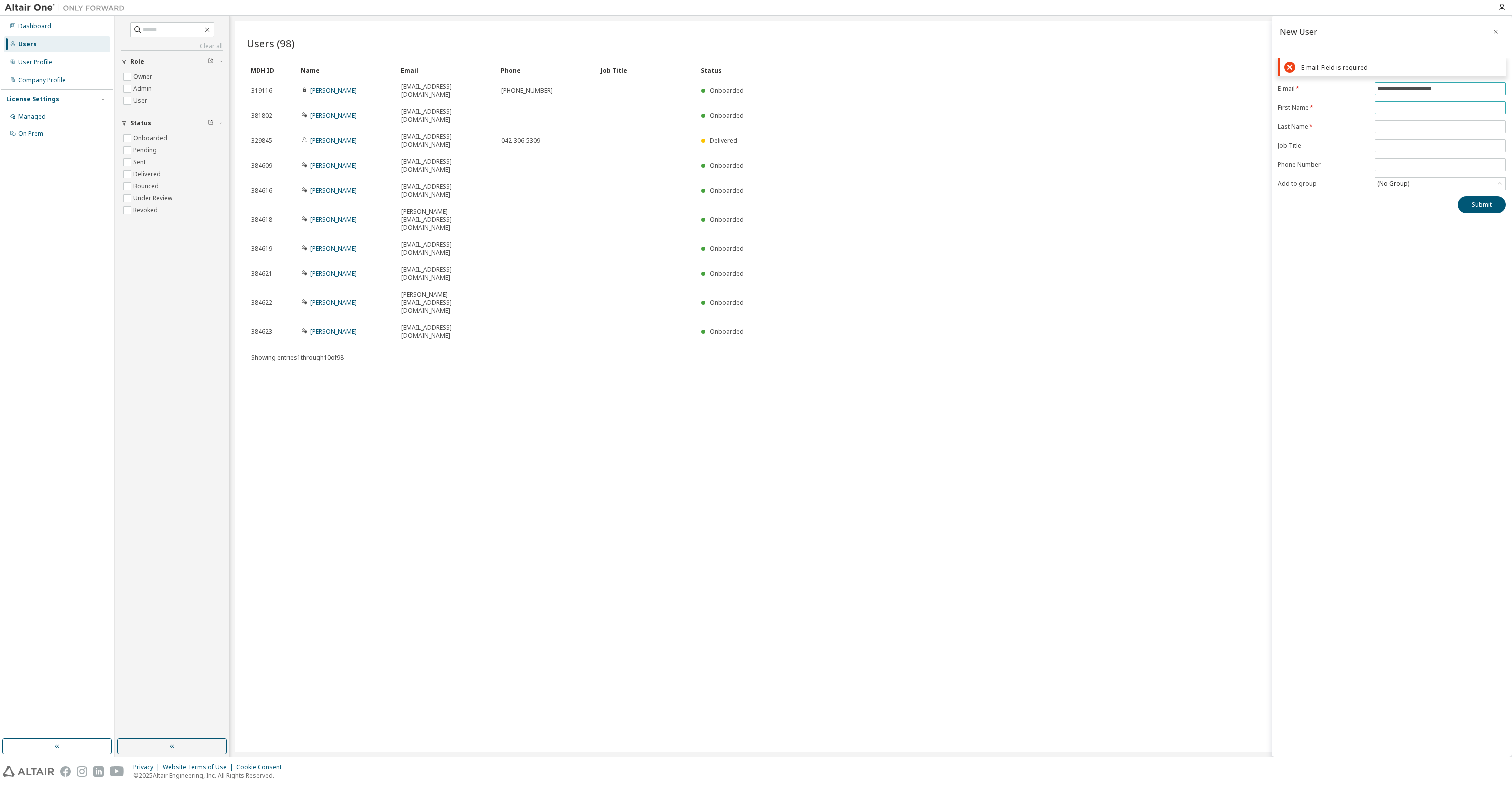
type input "**********"
click at [746, 105] on form "**********" at bounding box center [1392, 112] width 228 height 108
click at [746, 68] on div "**********" at bounding box center [1392, 124] width 240 height 131
click at [746, 104] on input "text" at bounding box center [1440, 107] width 126 height 8
paste input "**********"
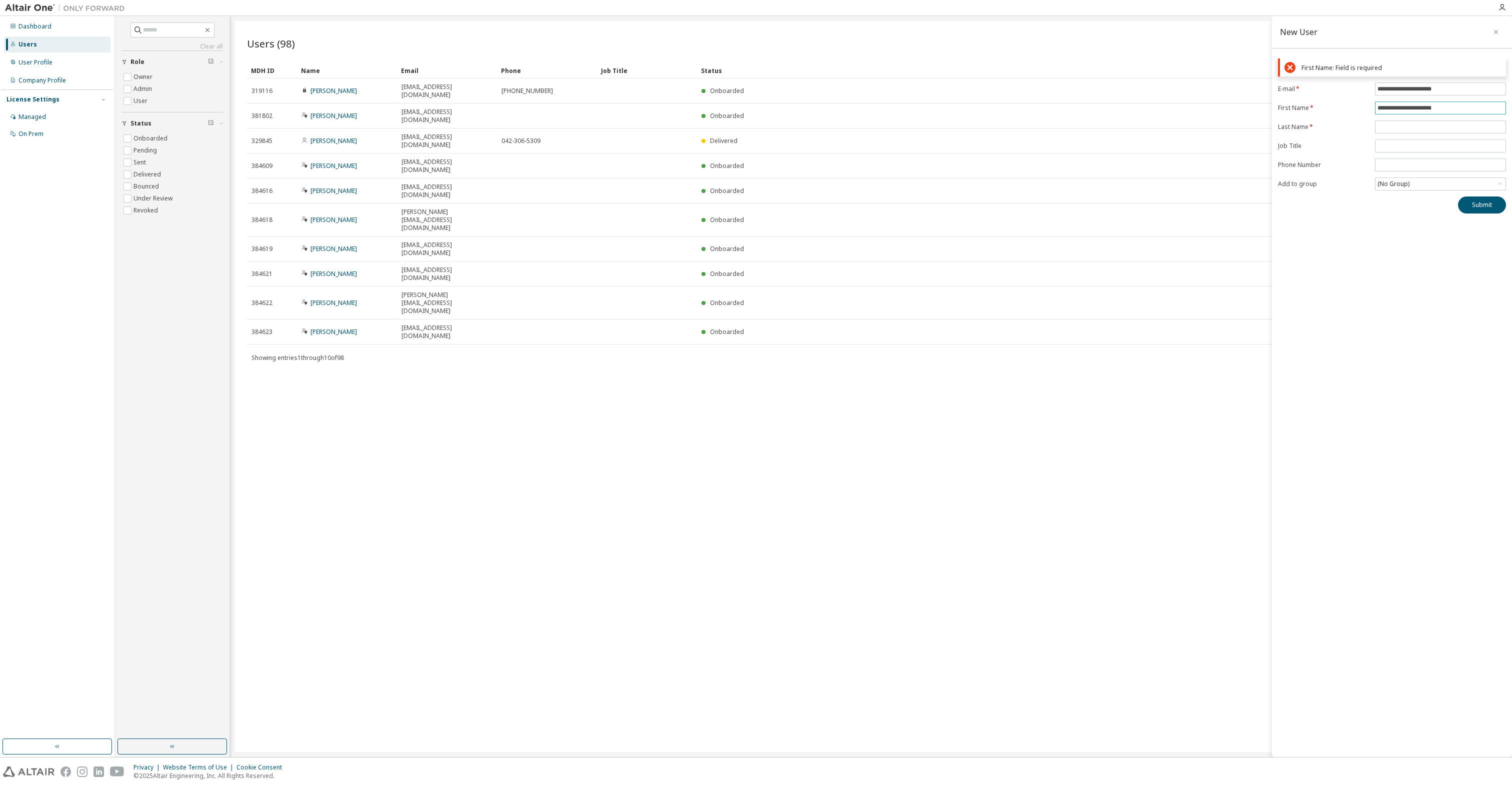
drag, startPoint x: 1457, startPoint y: 107, endPoint x: 1396, endPoint y: 107, distance: 61.0
click at [746, 107] on input "**********" at bounding box center [1440, 107] width 126 height 8
type input "****"
paste input "******"
type input "*****"
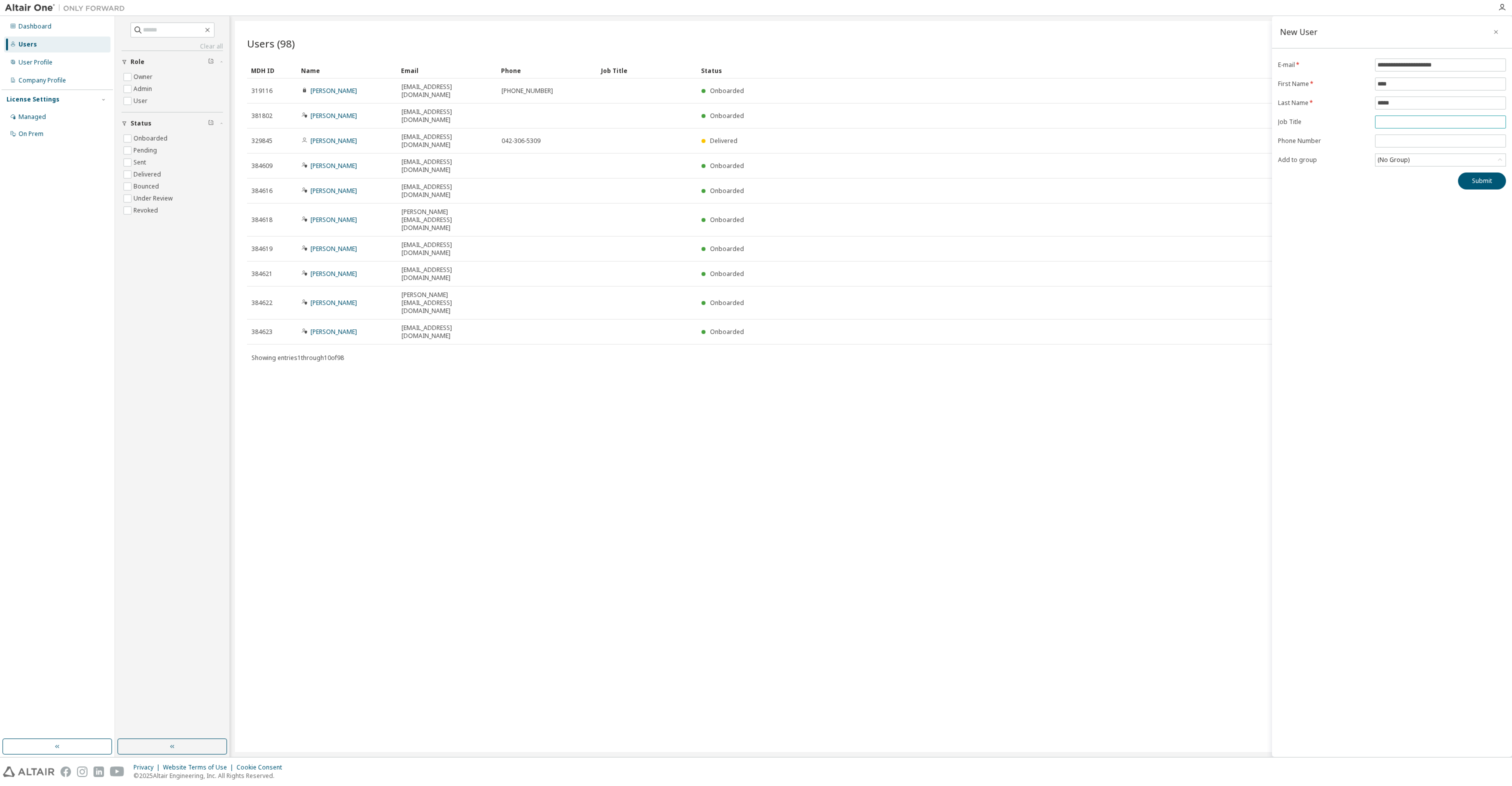
click at [746, 118] on input "text" at bounding box center [1440, 122] width 126 height 8
click at [746, 142] on input "tel" at bounding box center [1440, 140] width 126 height 8
click at [746, 161] on div "(No Group)" at bounding box center [1393, 160] width 35 height 11
click at [746, 218] on li "5384 - FUCHU_DS" at bounding box center [1440, 215] width 128 height 13
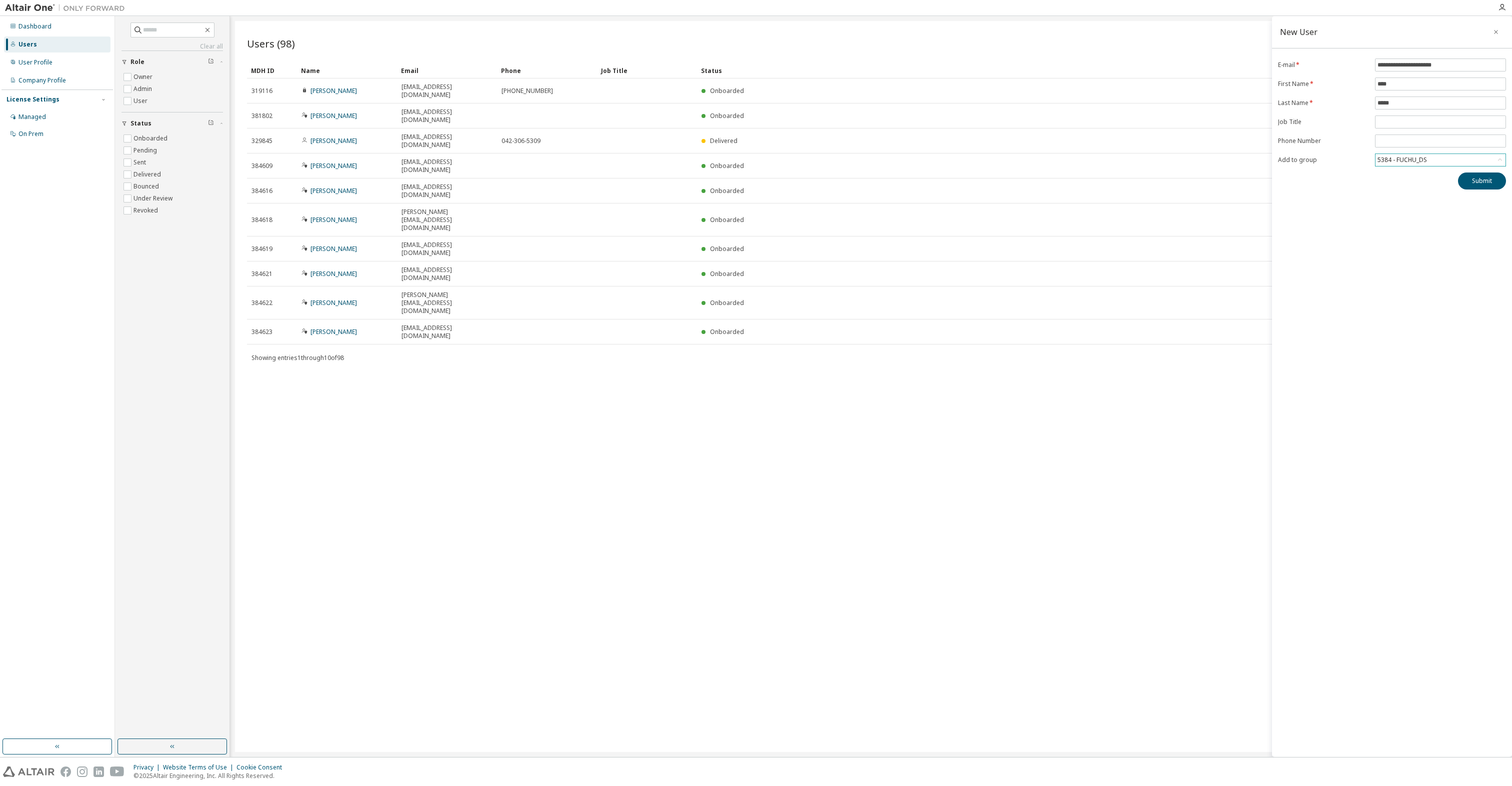
click at [746, 260] on div "**********" at bounding box center [1392, 386] width 240 height 741
click at [746, 183] on button "Submit" at bounding box center [1481, 181] width 48 height 17
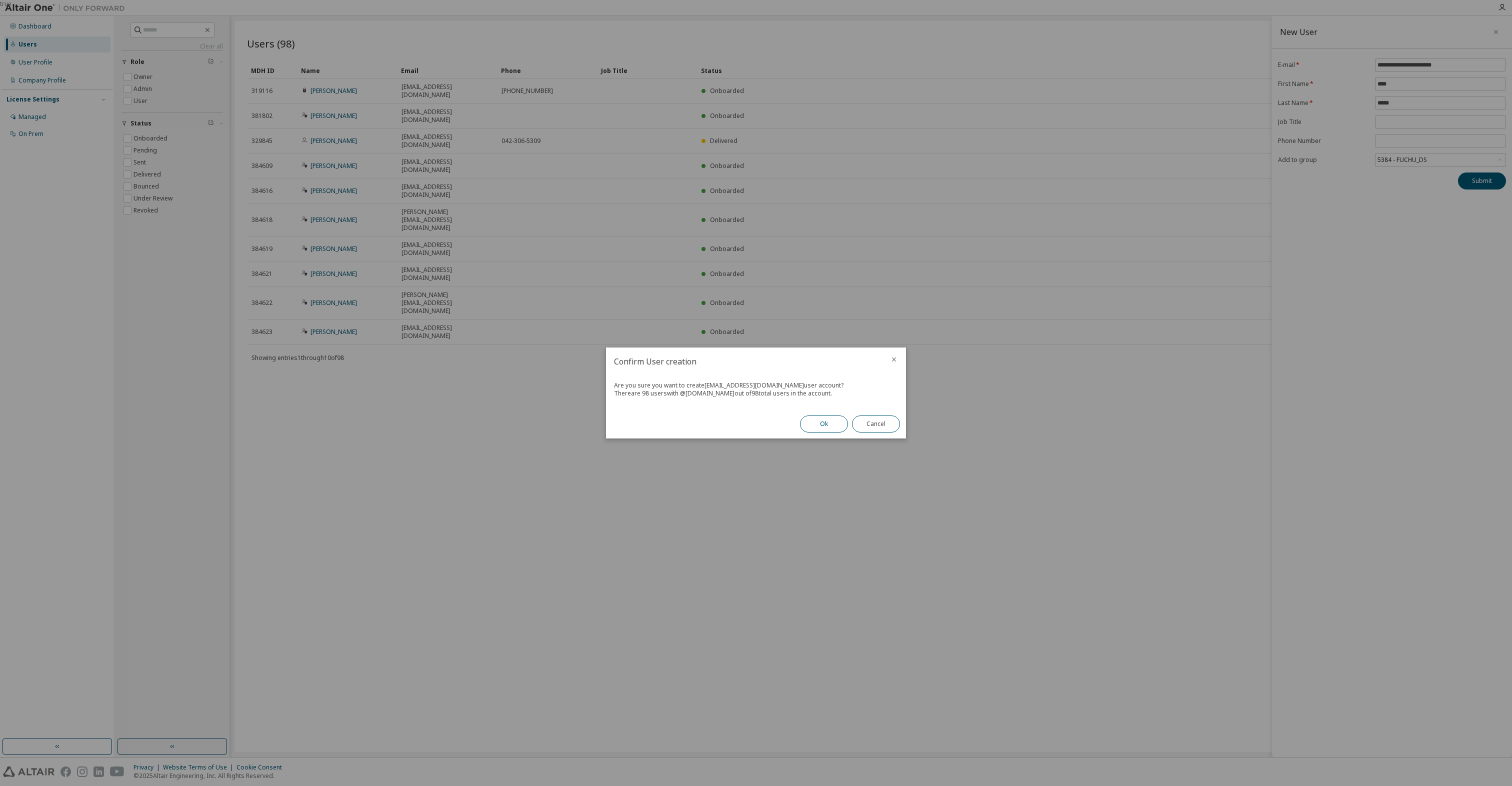
click at [746, 426] on button "Ok" at bounding box center [824, 424] width 48 height 17
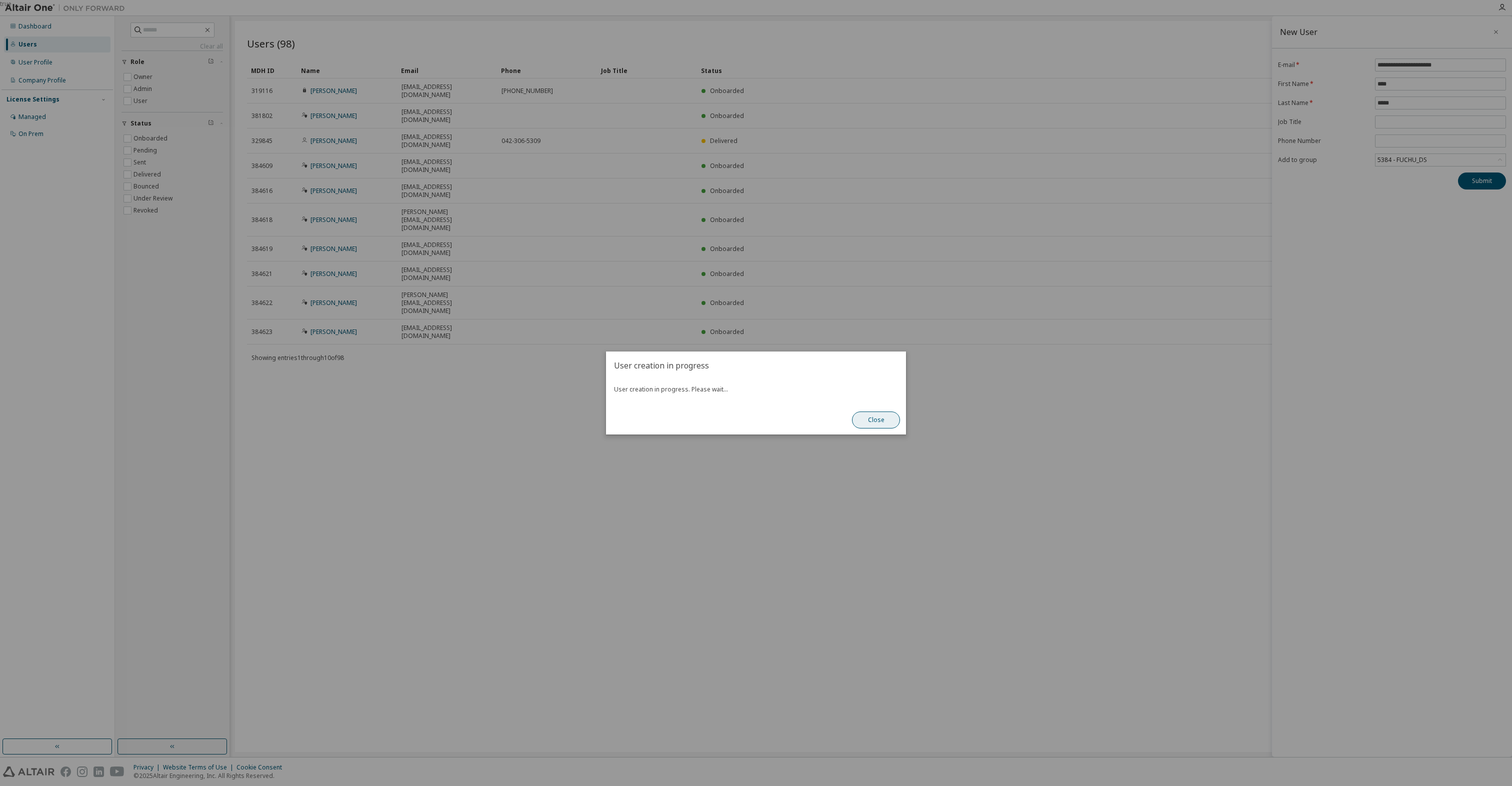
click at [746, 424] on button "Close" at bounding box center [875, 420] width 48 height 17
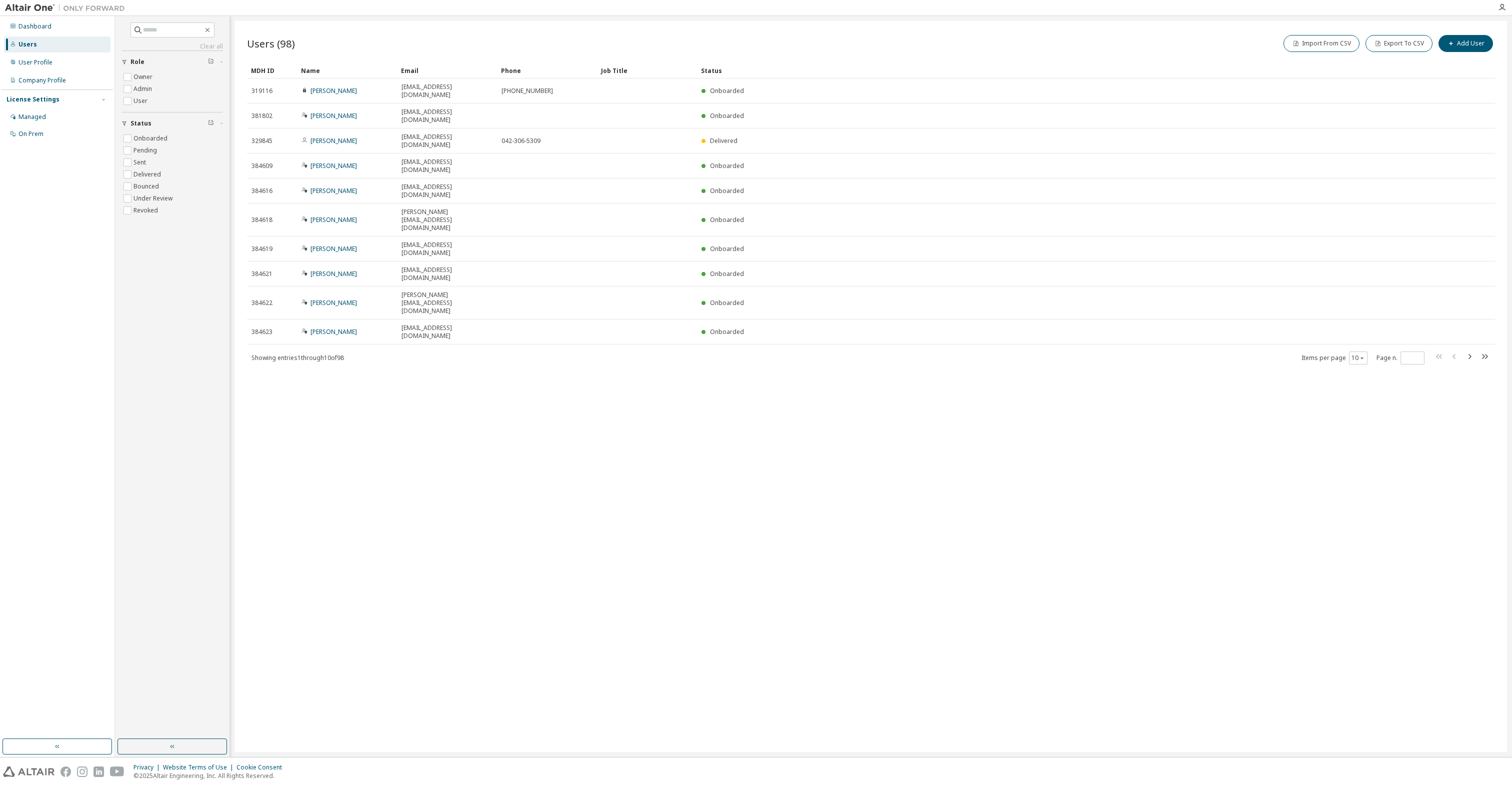
click at [746, 425] on div "Users (98) Import From CSV Export To CSV Add User Clear Load Save Save As Field…" at bounding box center [871, 386] width 1272 height 731
click at [138, 104] on label "User" at bounding box center [141, 101] width 16 height 12
click at [746, 358] on icon "button" at bounding box center [1469, 364] width 12 height 12
click at [746, 342] on icon "button" at bounding box center [1469, 348] width 12 height 12
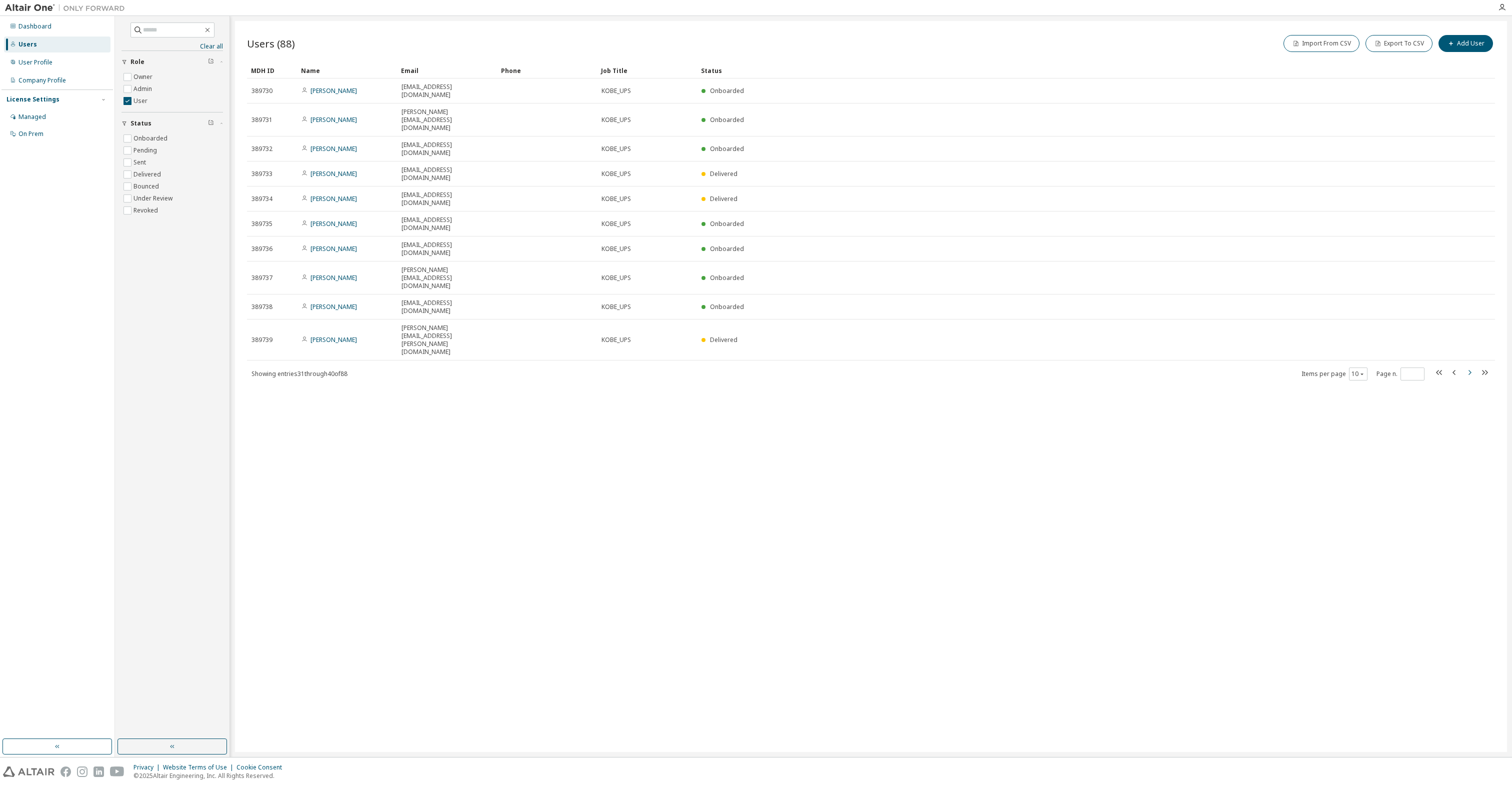
click at [746, 367] on icon "button" at bounding box center [1469, 373] width 12 height 12
click at [746, 350] on icon "button" at bounding box center [1469, 356] width 12 height 12
click at [746, 342] on icon "button" at bounding box center [1469, 348] width 12 height 12
type input "*"
click at [19, 11] on img at bounding box center [67, 8] width 125 height 10
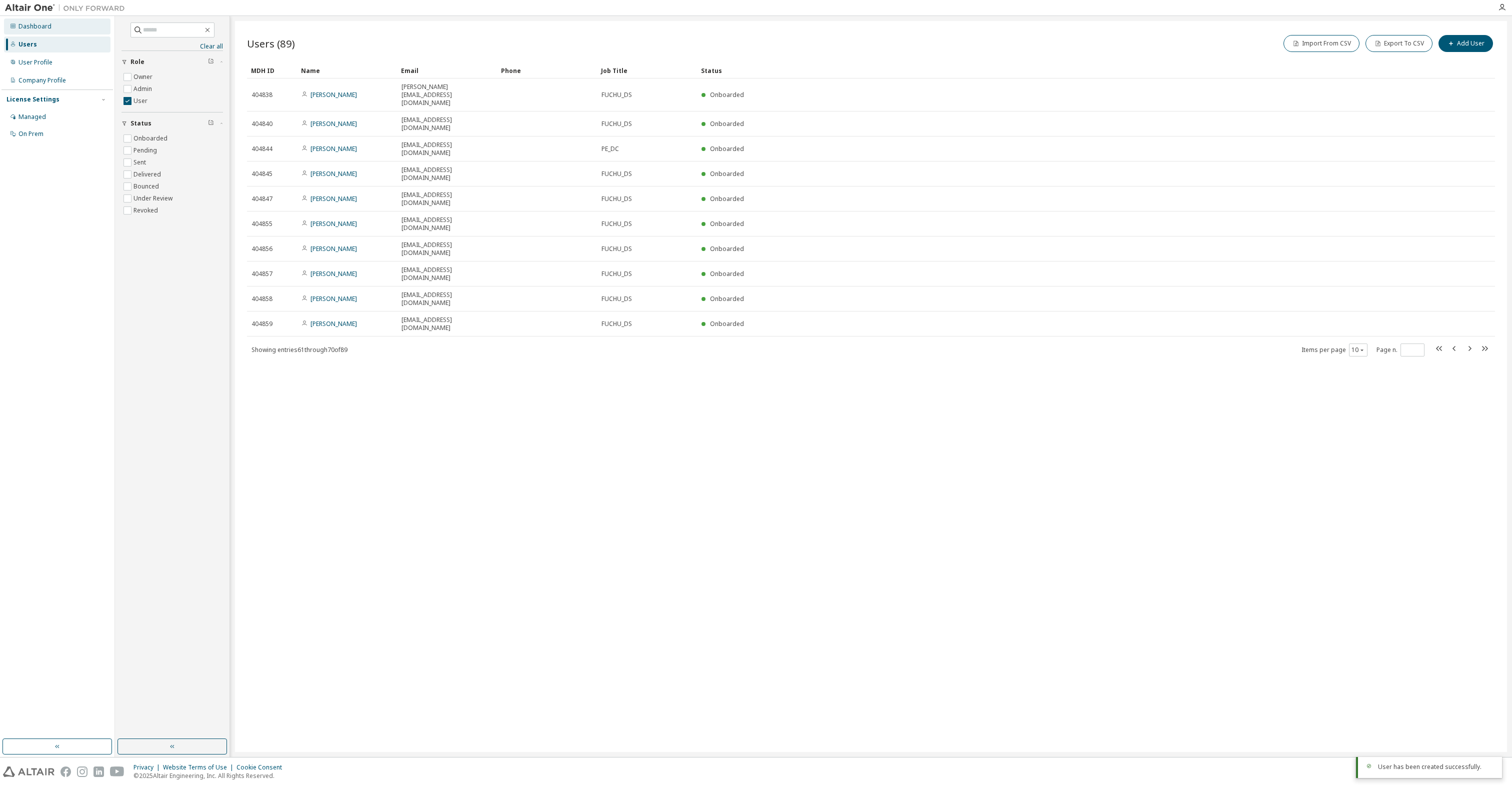
click at [17, 27] on div "Dashboard" at bounding box center [57, 27] width 107 height 16
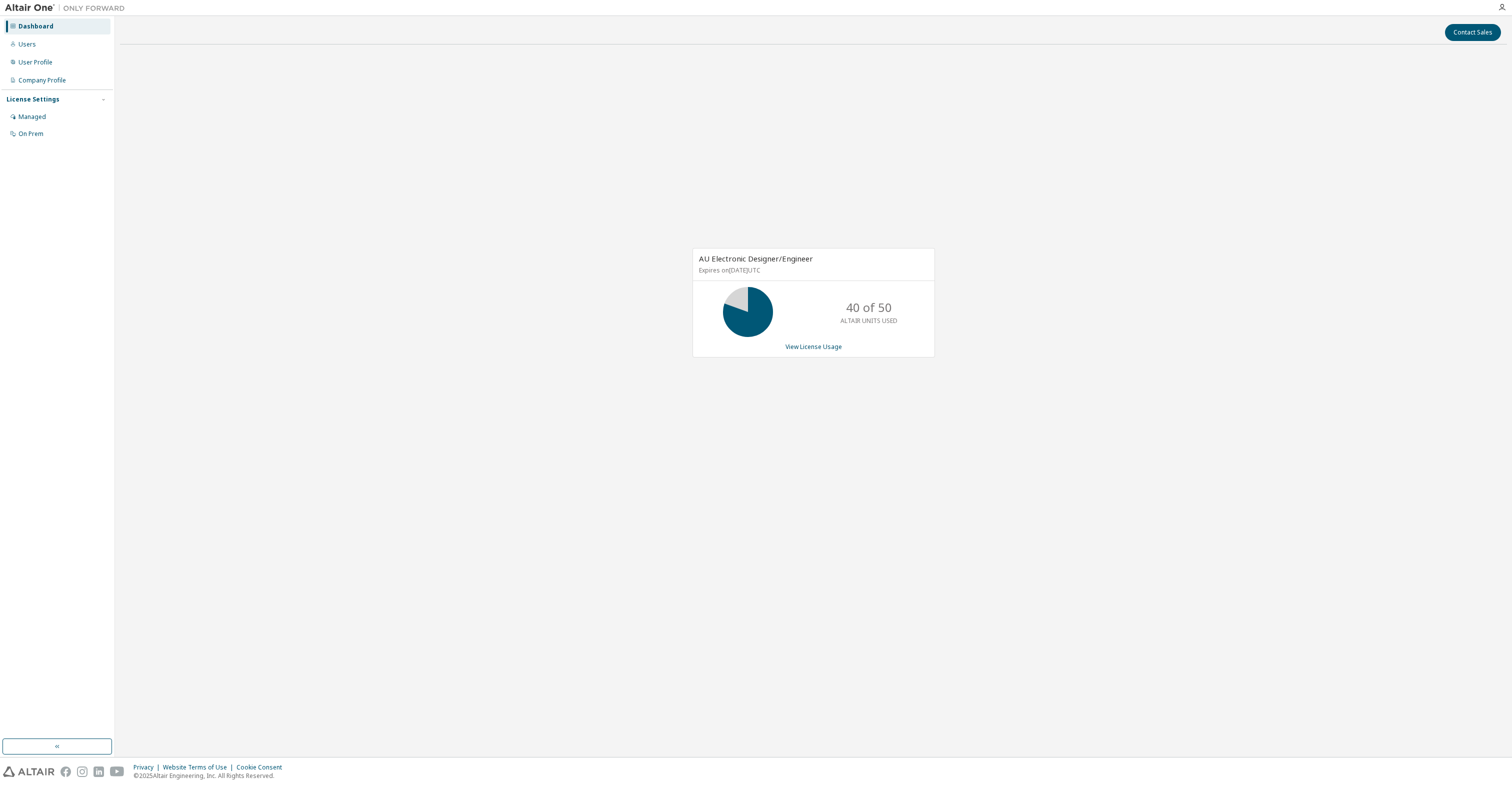
click at [746, 4] on div at bounding box center [1502, 7] width 20 height 8
click at [746, 6] on icon "button" at bounding box center [1501, 7] width 8 height 8
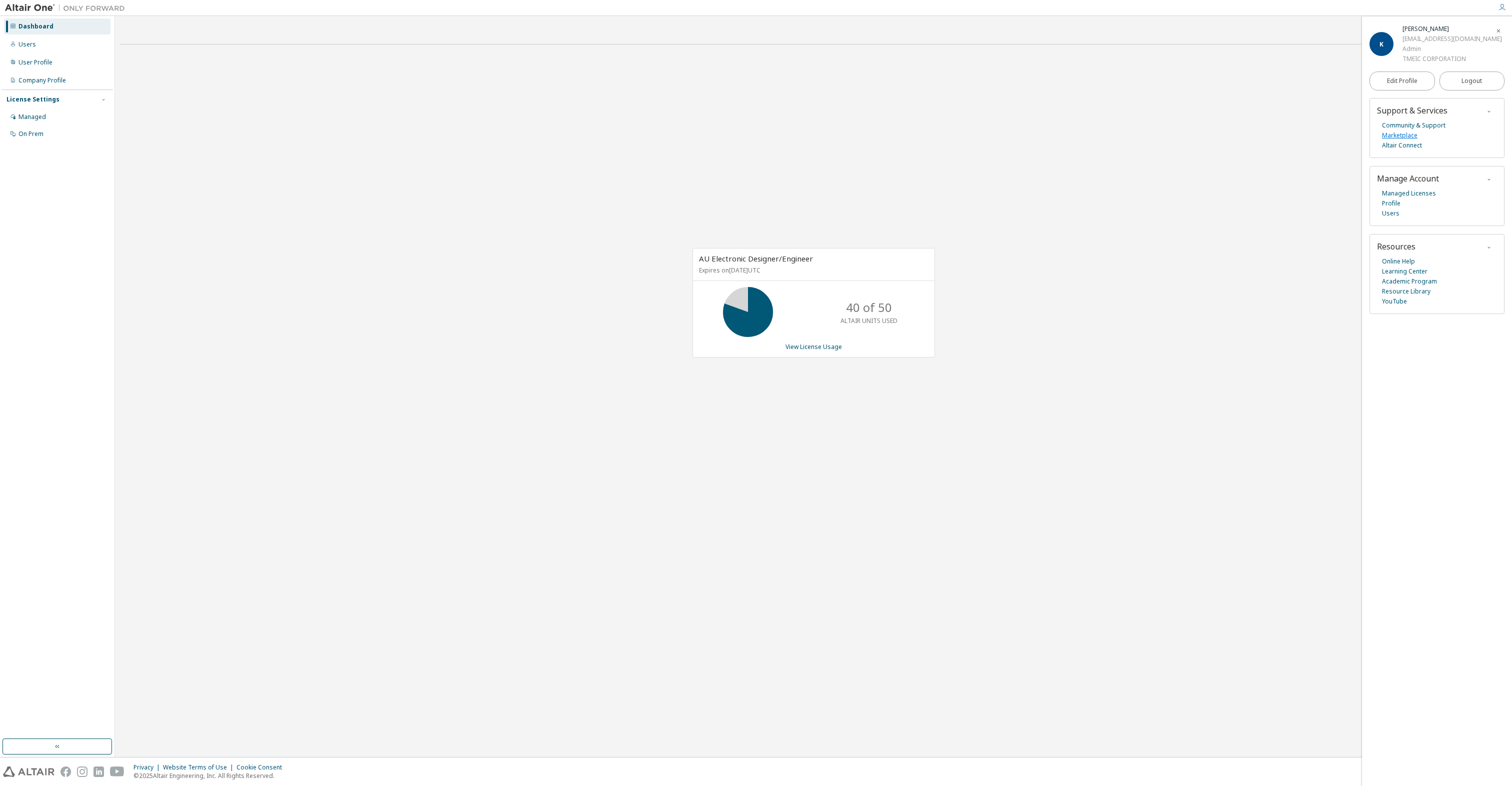
click at [746, 133] on link "Marketplace" at bounding box center [1400, 135] width 36 height 10
